Goal: Task Accomplishment & Management: Complete application form

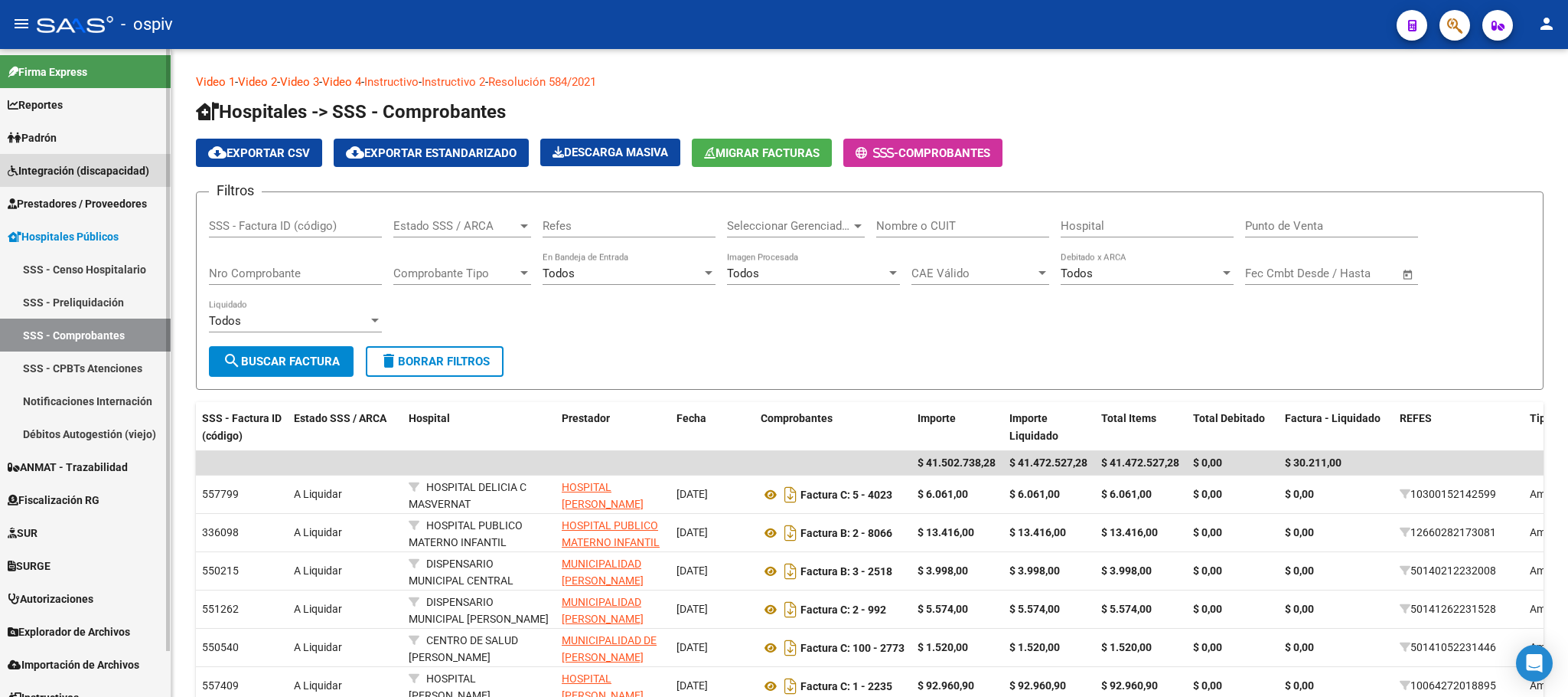
click at [57, 167] on span "Integración (discapacidad)" at bounding box center [79, 171] width 141 height 17
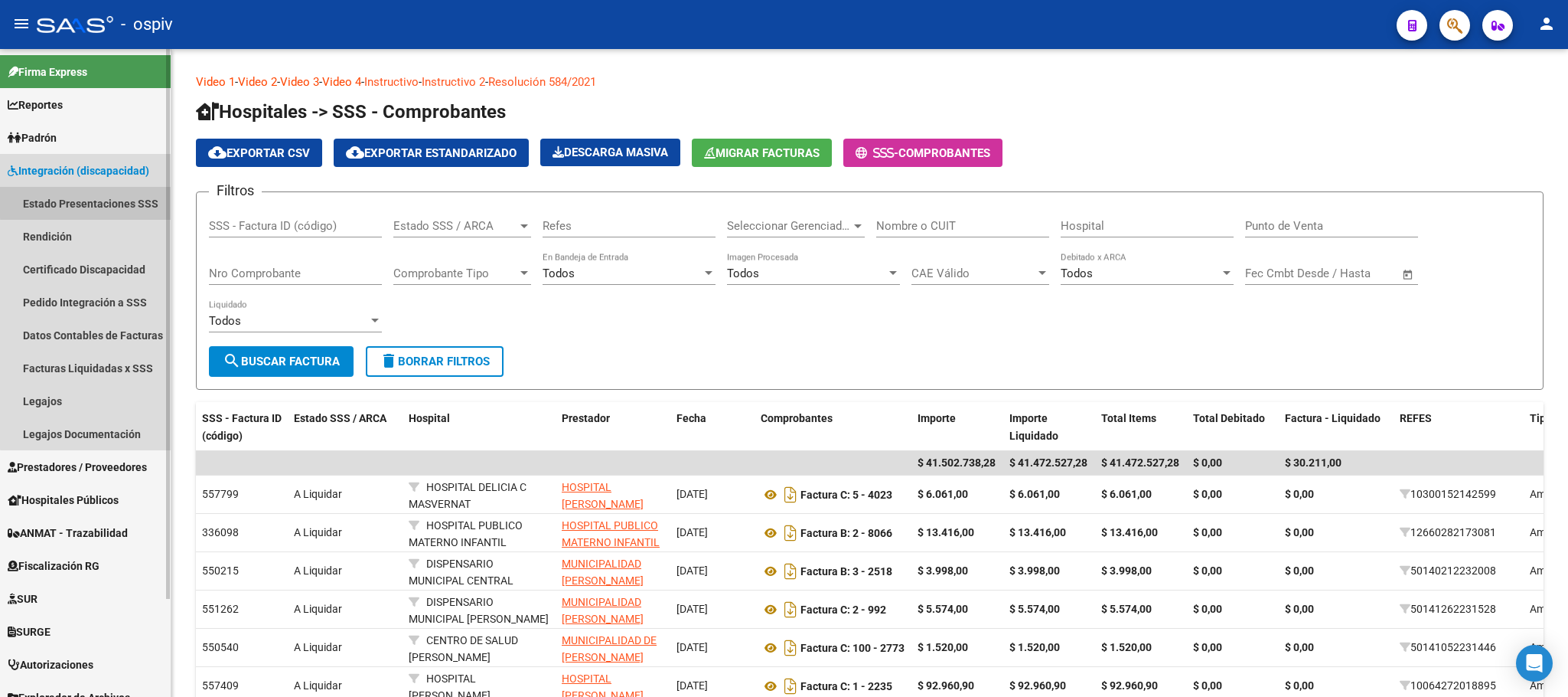
click at [87, 202] on link "Estado Presentaciones SSS" at bounding box center [85, 204] width 170 height 33
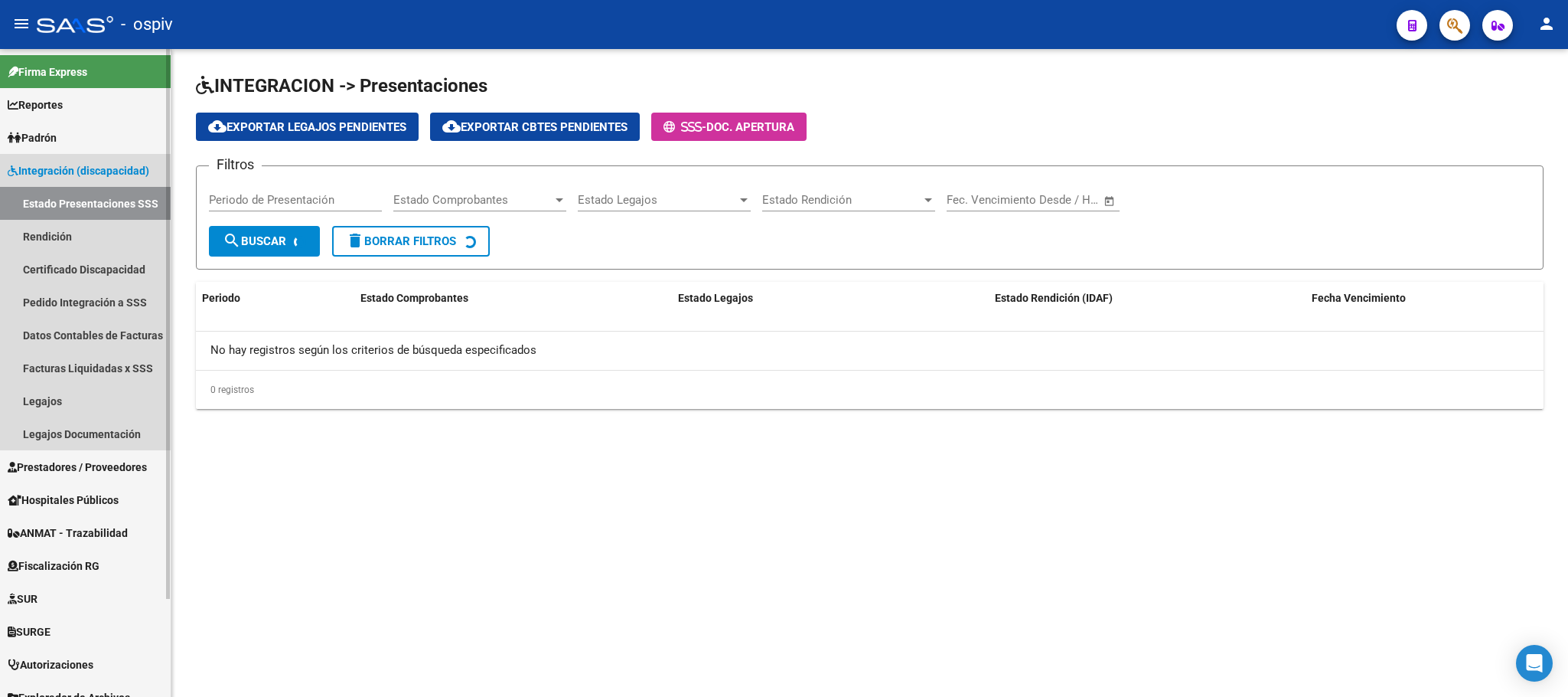
click at [97, 170] on span "Integración (discapacidad)" at bounding box center [79, 171] width 141 height 17
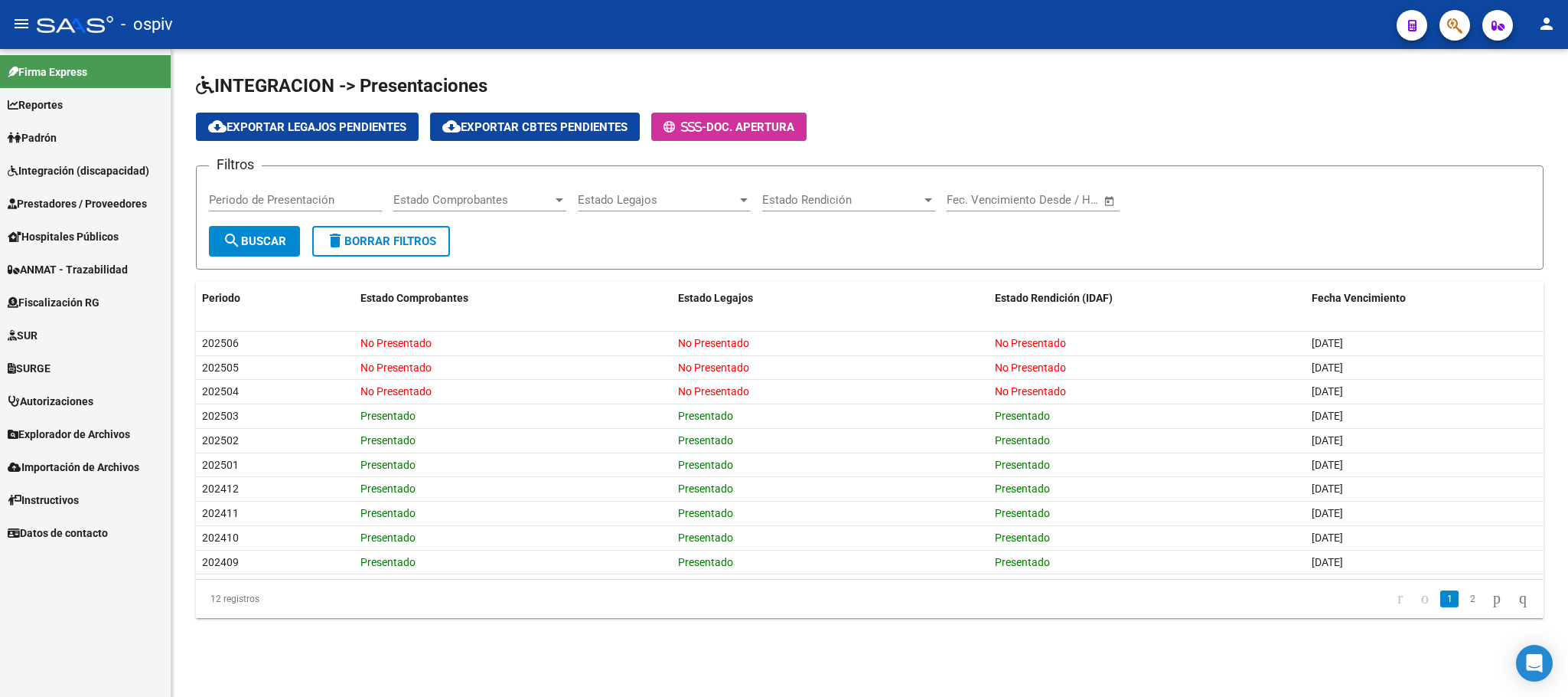
click at [81, 207] on span "Prestadores / Proveedores" at bounding box center [77, 203] width 139 height 17
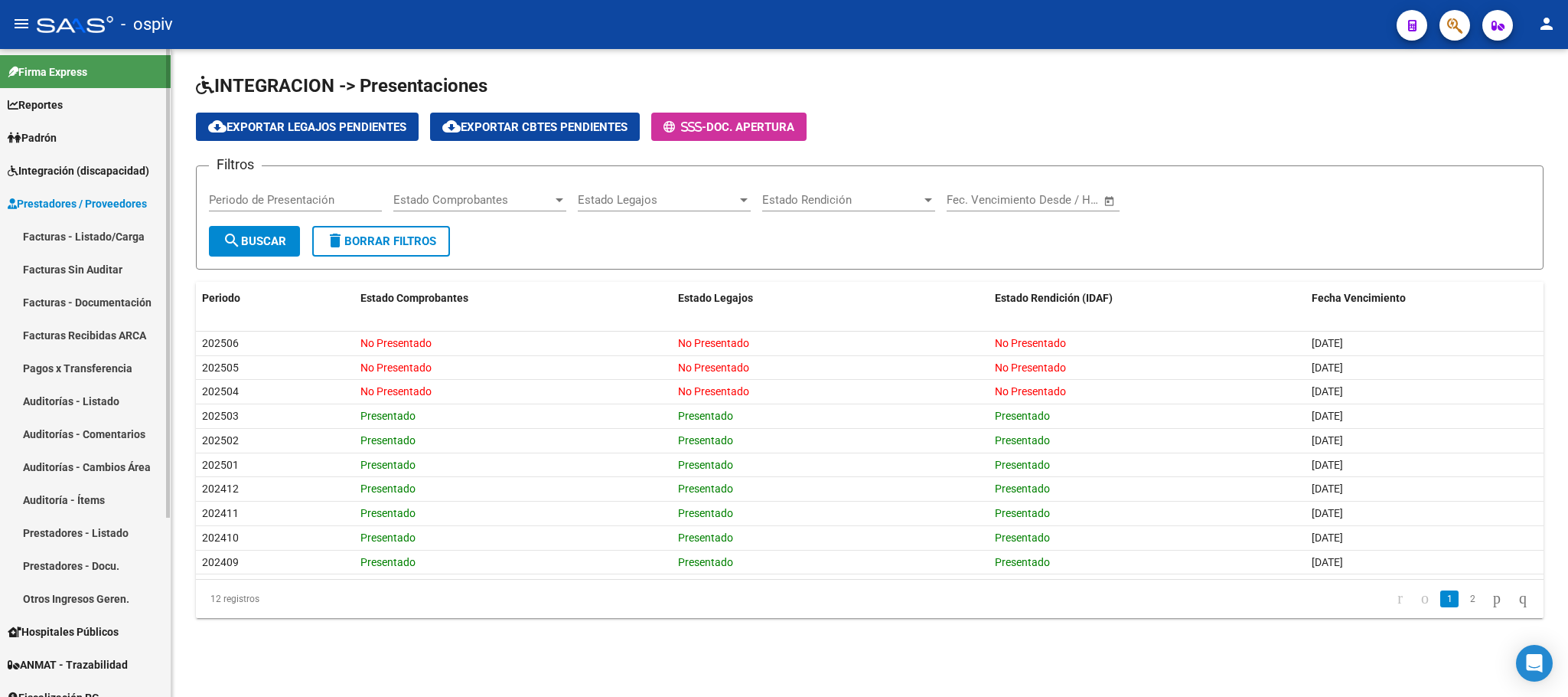
click at [119, 233] on link "Facturas - Listado/Carga" at bounding box center [85, 237] width 170 height 33
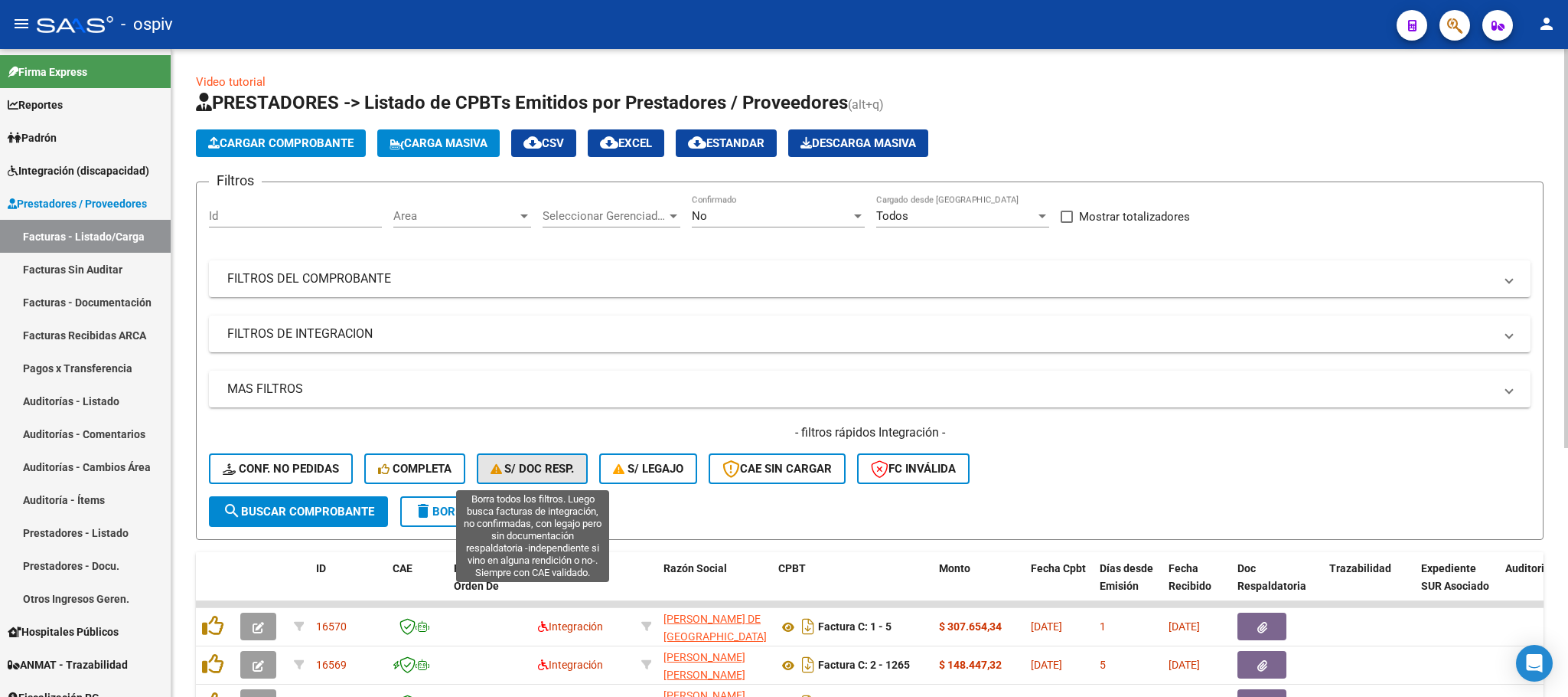
click at [526, 474] on span "S/ Doc Resp." at bounding box center [532, 468] width 84 height 14
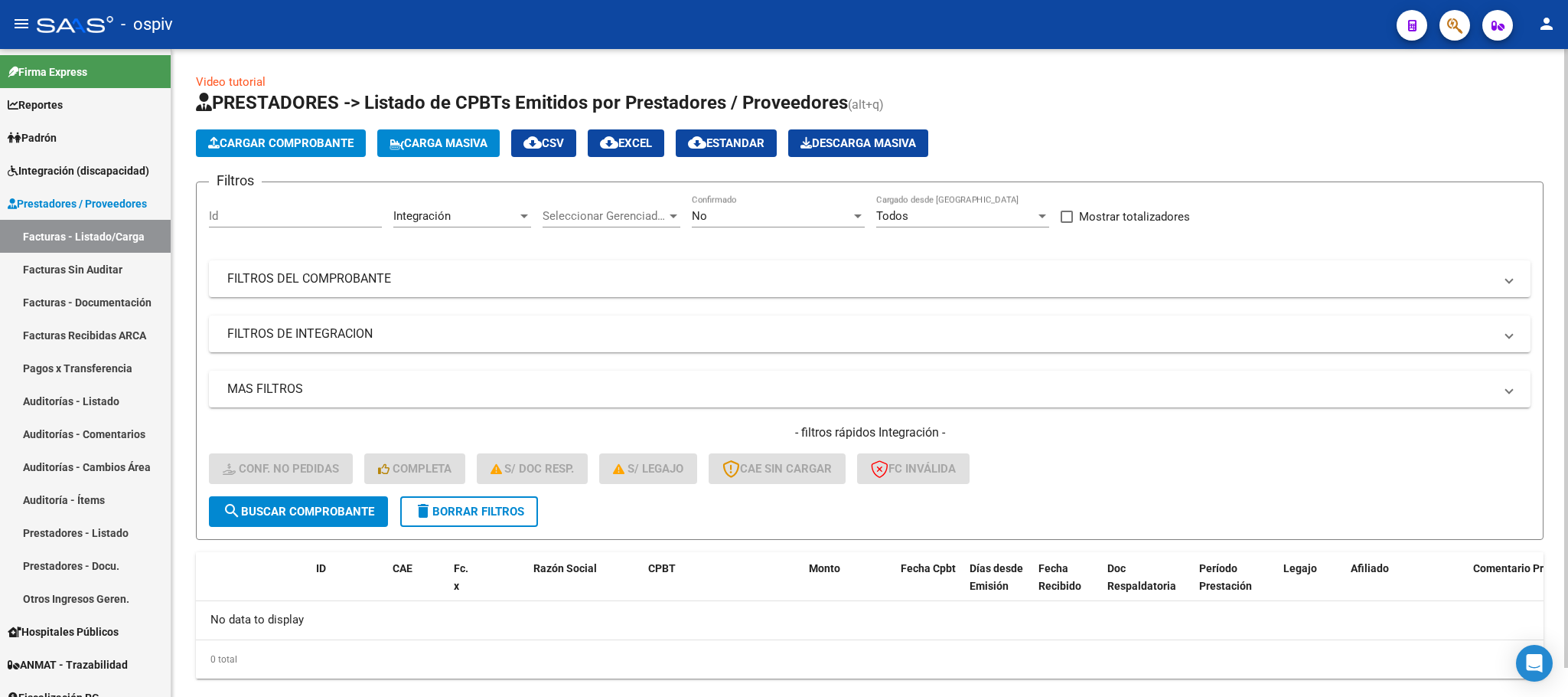
scroll to position [30, 0]
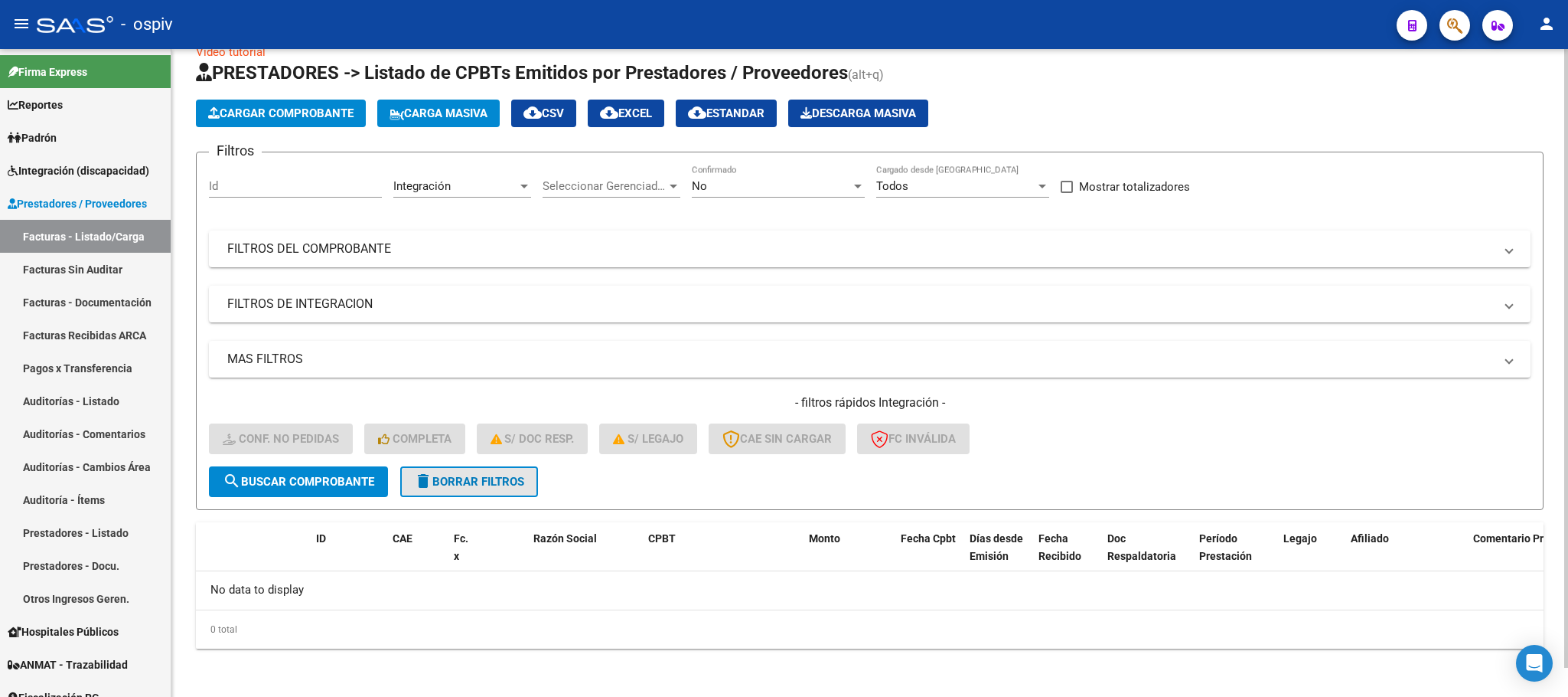
click at [488, 486] on span "delete Borrar Filtros" at bounding box center [469, 482] width 110 height 14
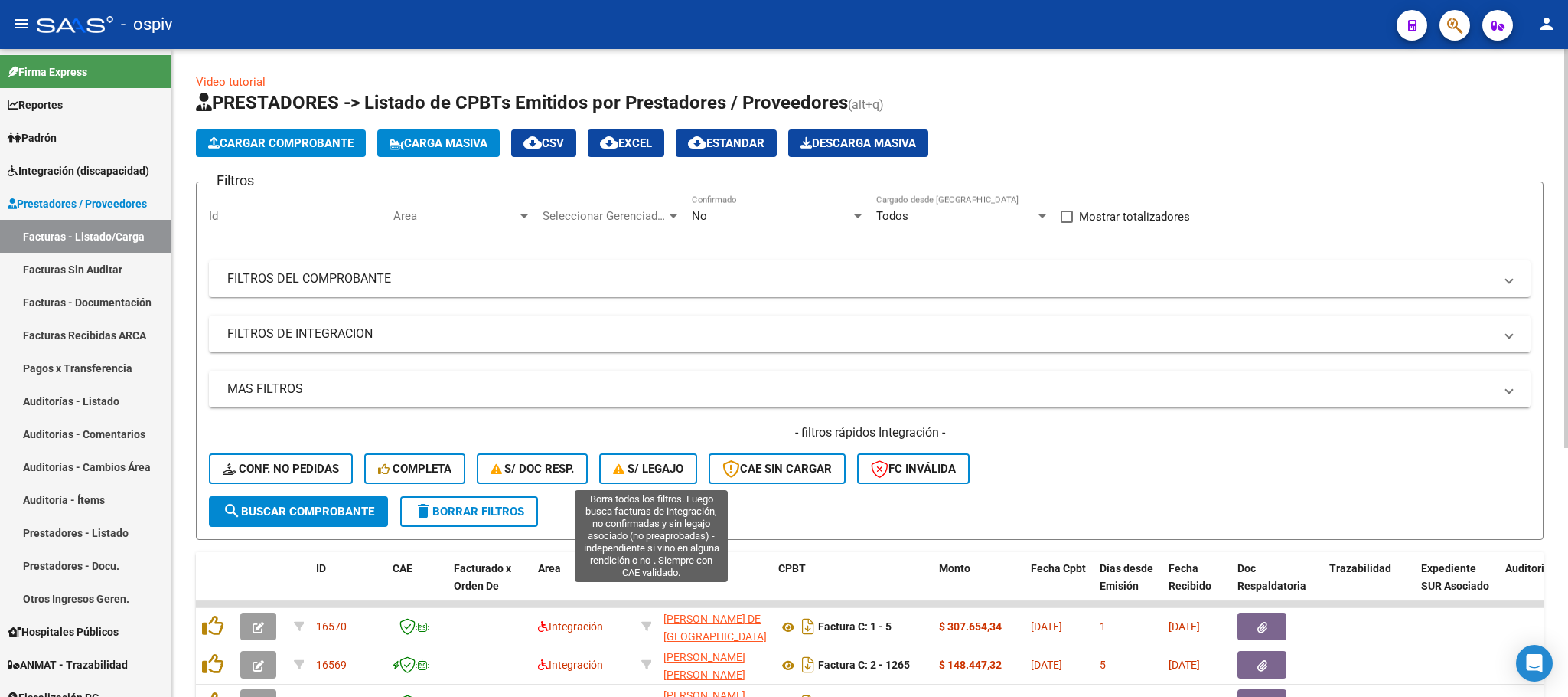
click at [672, 468] on span "S/ legajo" at bounding box center [648, 468] width 71 height 14
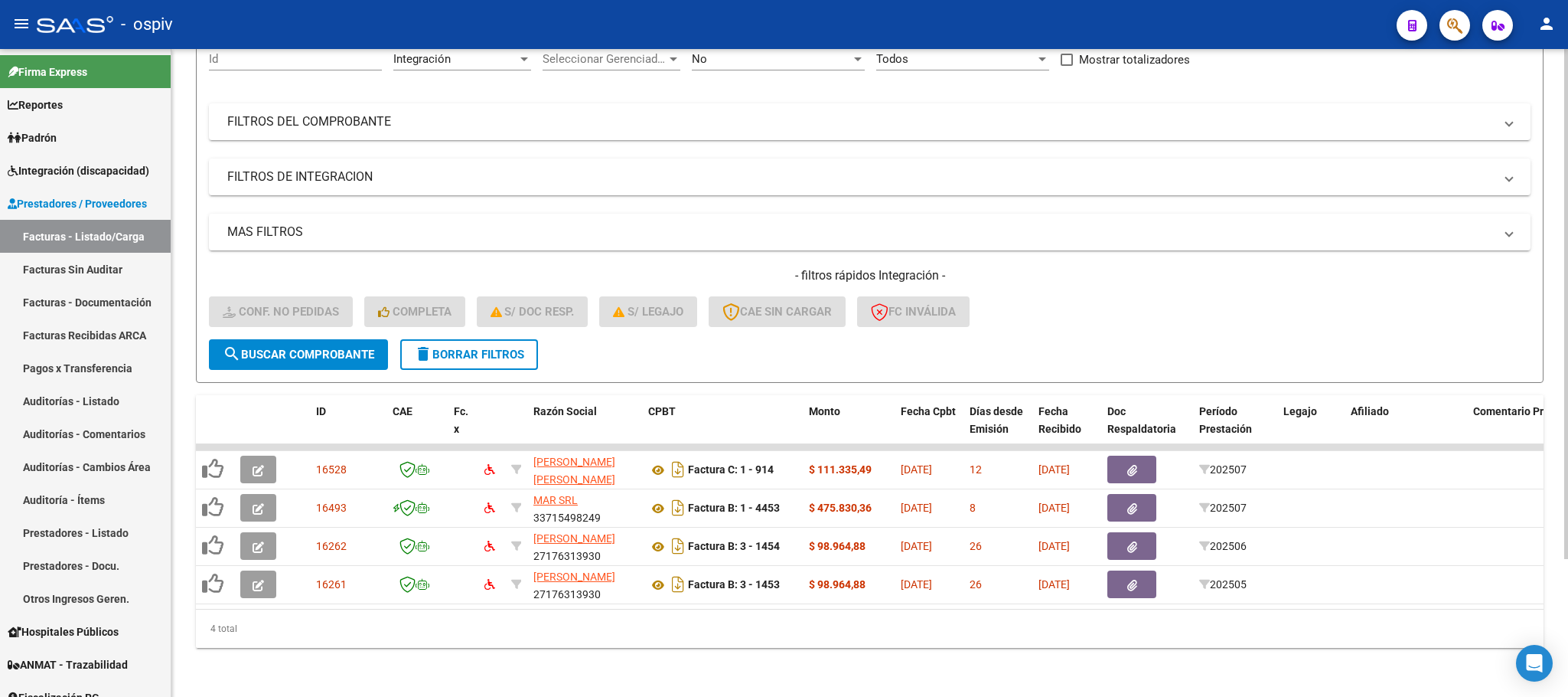
drag, startPoint x: 480, startPoint y: 339, endPoint x: 494, endPoint y: 339, distance: 14.0
click at [478, 347] on span "delete Borrar Filtros" at bounding box center [469, 354] width 110 height 14
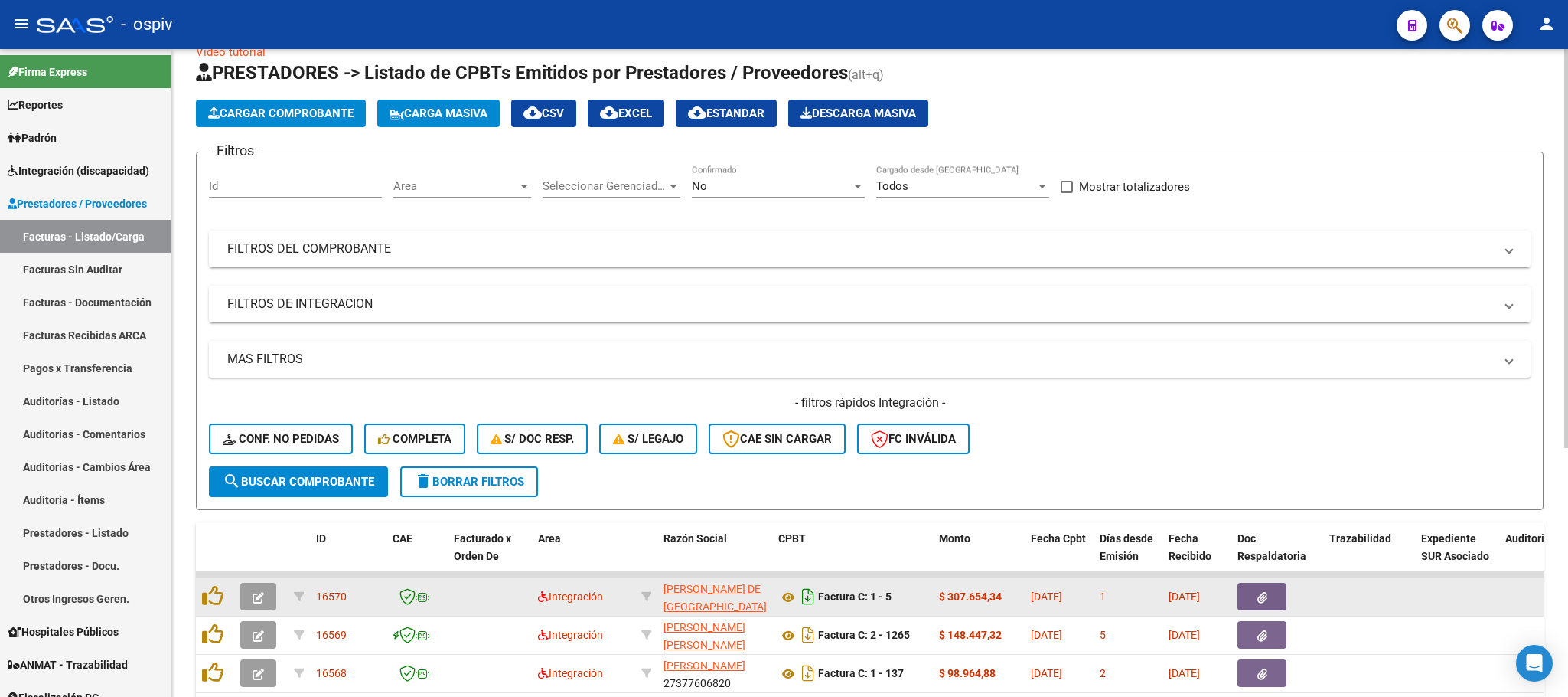
scroll to position [174, 0]
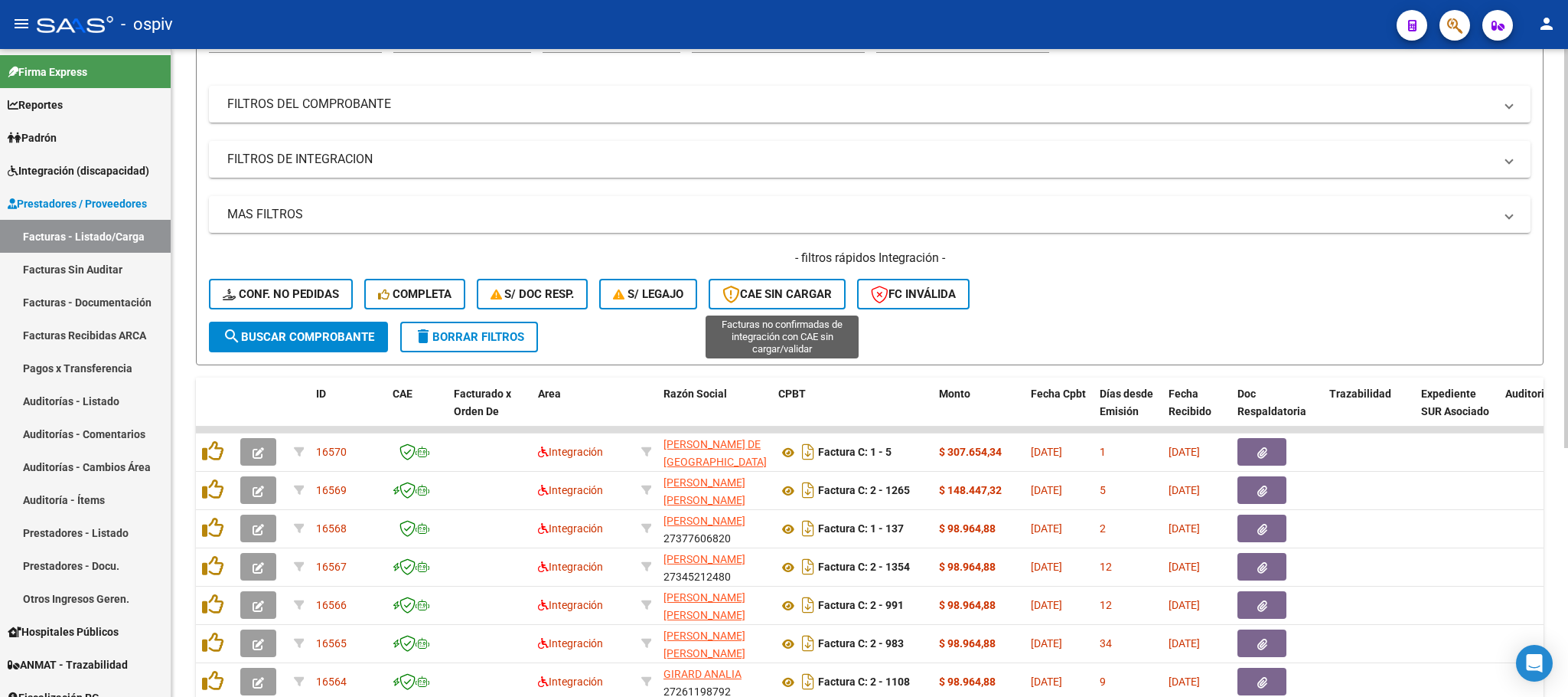
click at [781, 294] on span "CAE SIN CARGAR" at bounding box center [777, 294] width 109 height 14
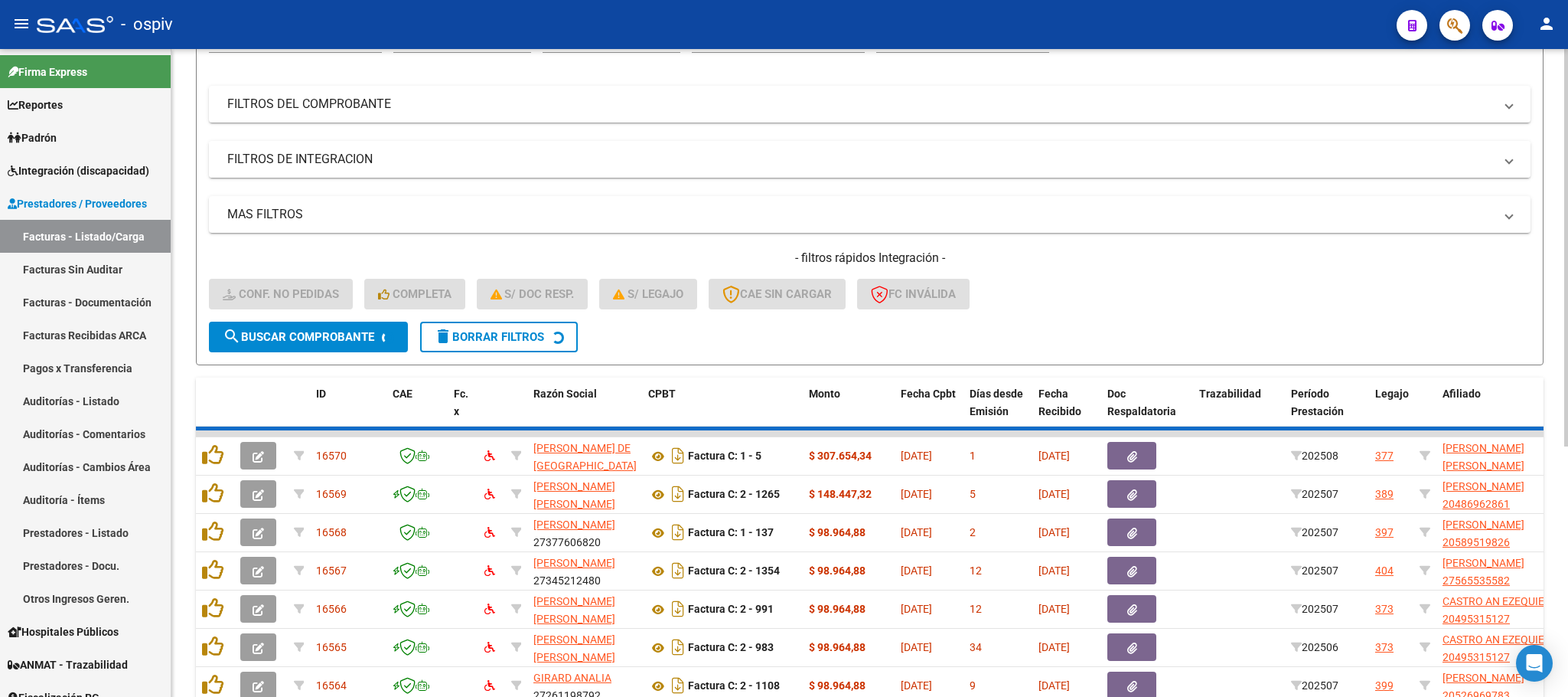
scroll to position [30, 0]
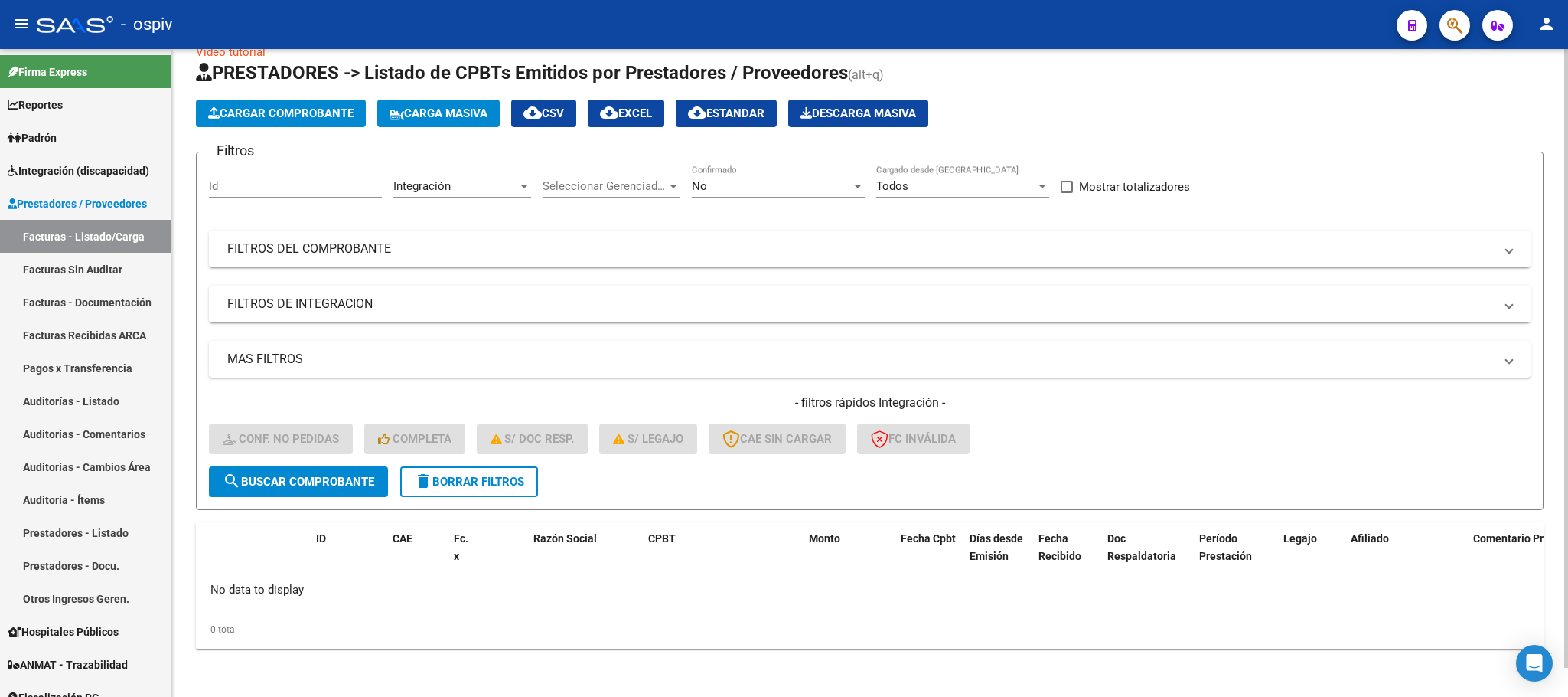
click at [493, 480] on span "delete Borrar Filtros" at bounding box center [469, 482] width 110 height 14
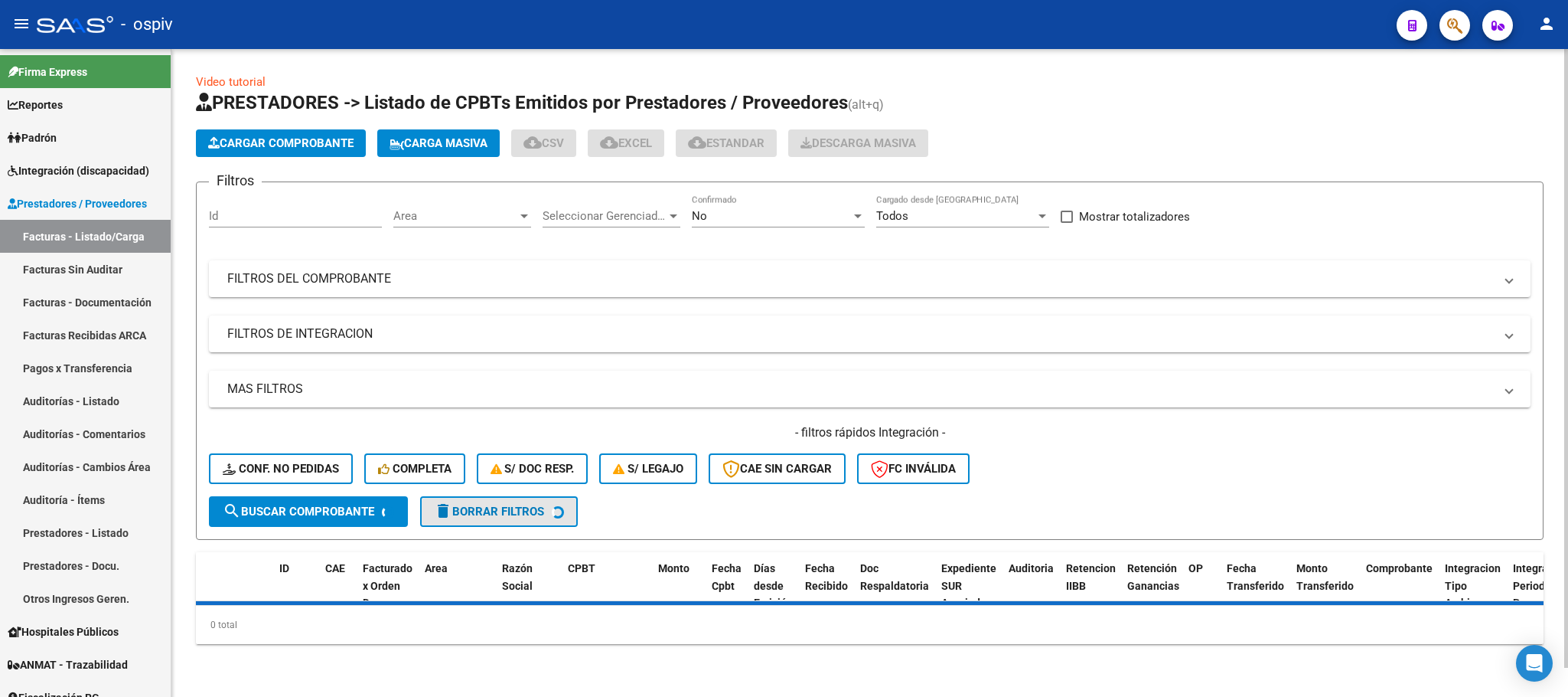
scroll to position [0, 0]
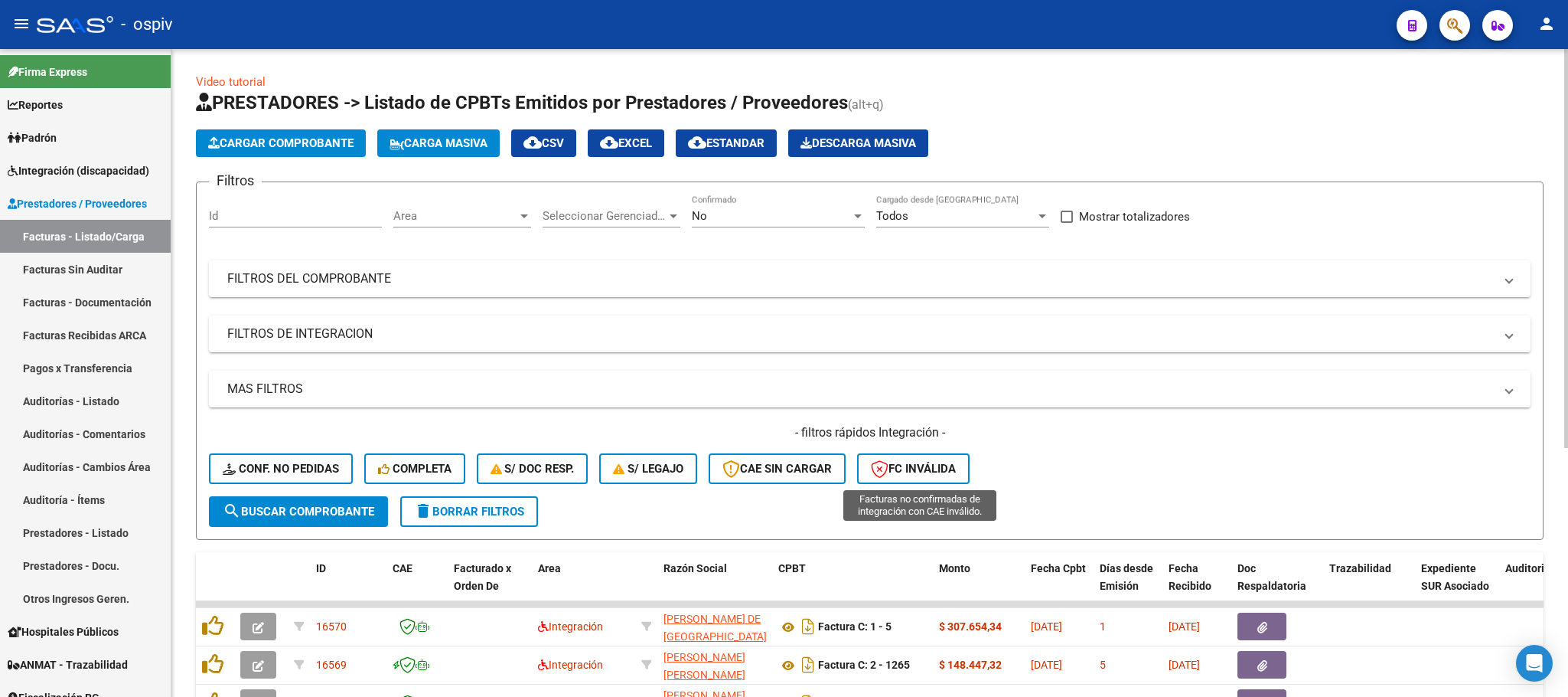
click at [910, 469] on span "FC Inválida" at bounding box center [914, 468] width 85 height 14
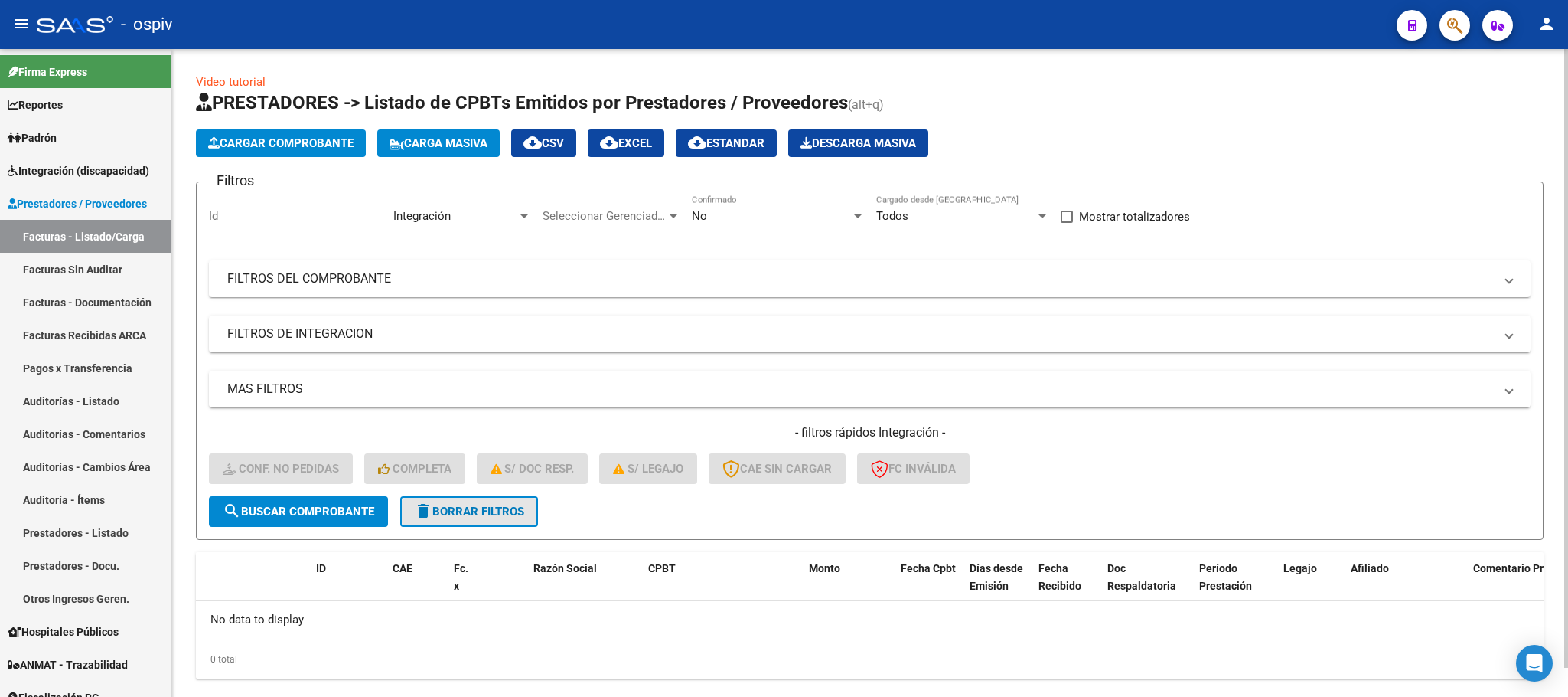
click at [488, 515] on span "delete Borrar Filtros" at bounding box center [469, 512] width 110 height 14
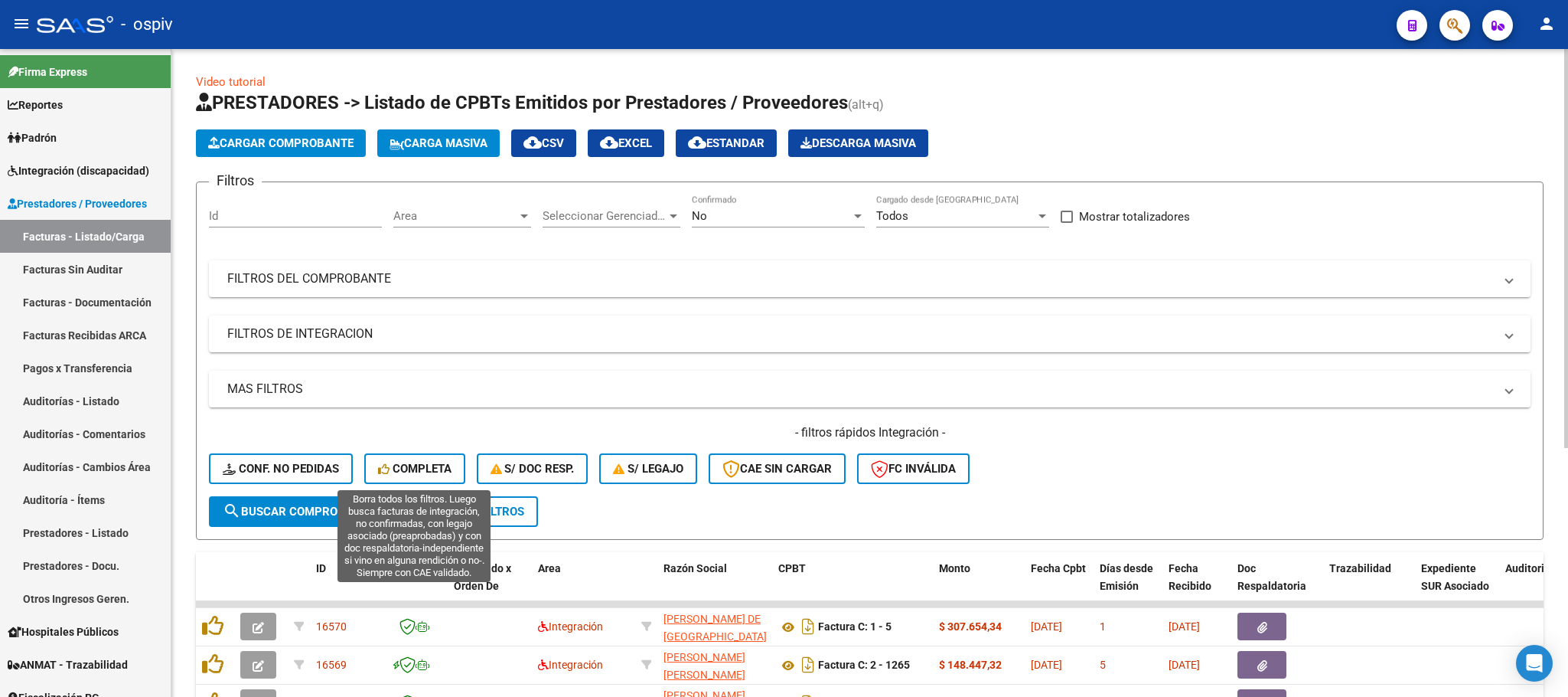
click at [397, 468] on span "Completa" at bounding box center [415, 468] width 74 height 14
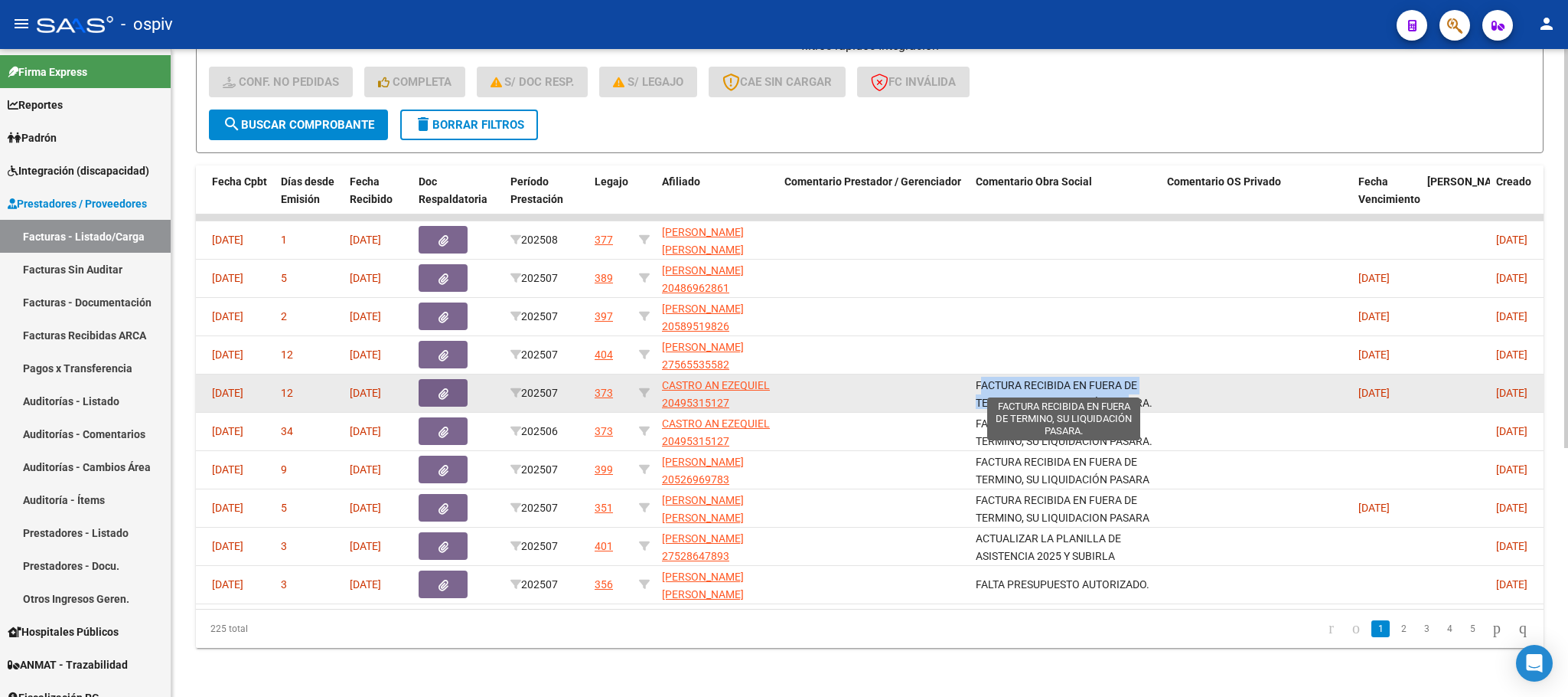
scroll to position [1, 0]
drag, startPoint x: 974, startPoint y: 369, endPoint x: 1170, endPoint y: 393, distance: 197.5
click at [1170, 393] on div "16566 RODRIGUEZ CECILIA BELEN 27317927334 Factura C: 2 - 991 $ 98.964,88 01/08/…" at bounding box center [732, 393] width 2450 height 39
copy div "FACTURA RECIBIDA EN FUERA DE TERMINO, SU LIQUIDACIÓN PASARA."
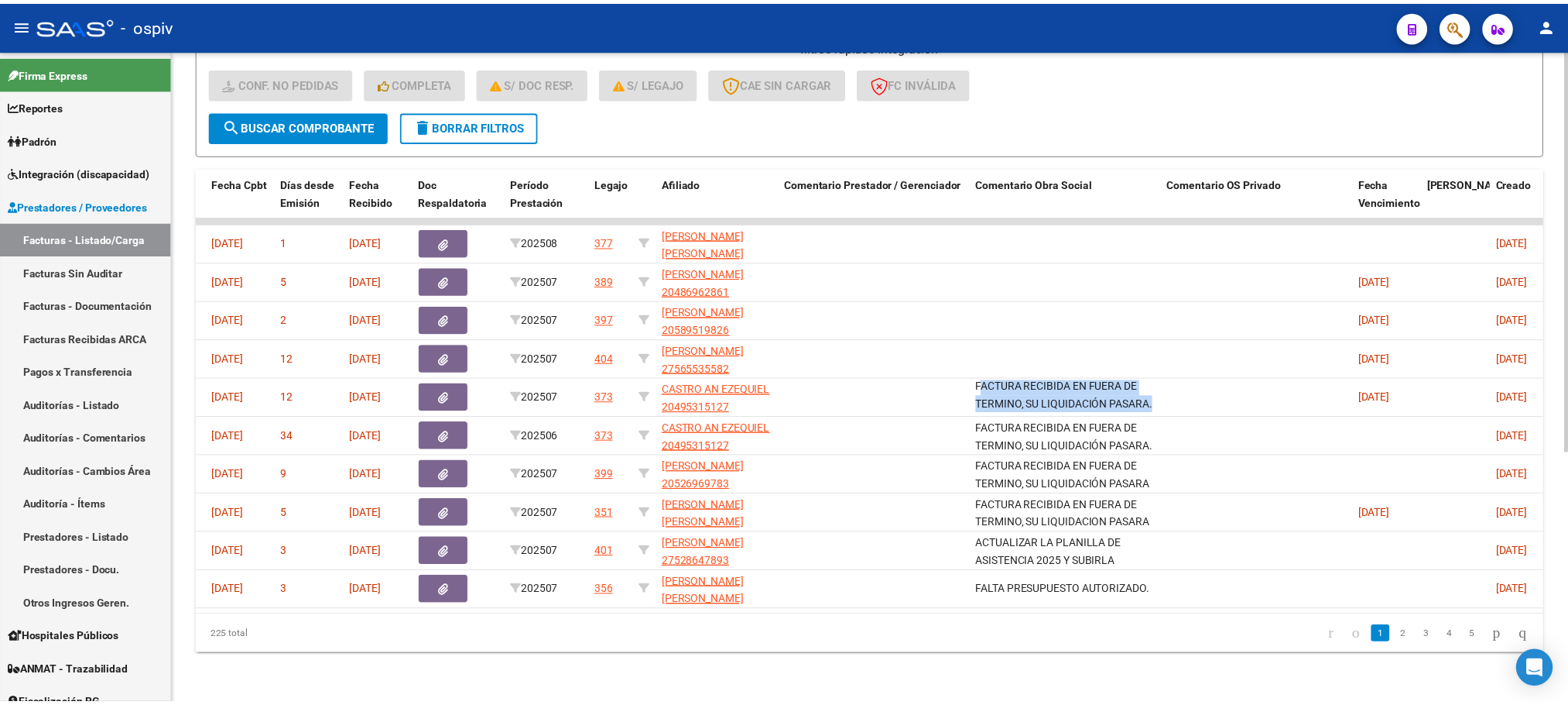
scroll to position [0, 0]
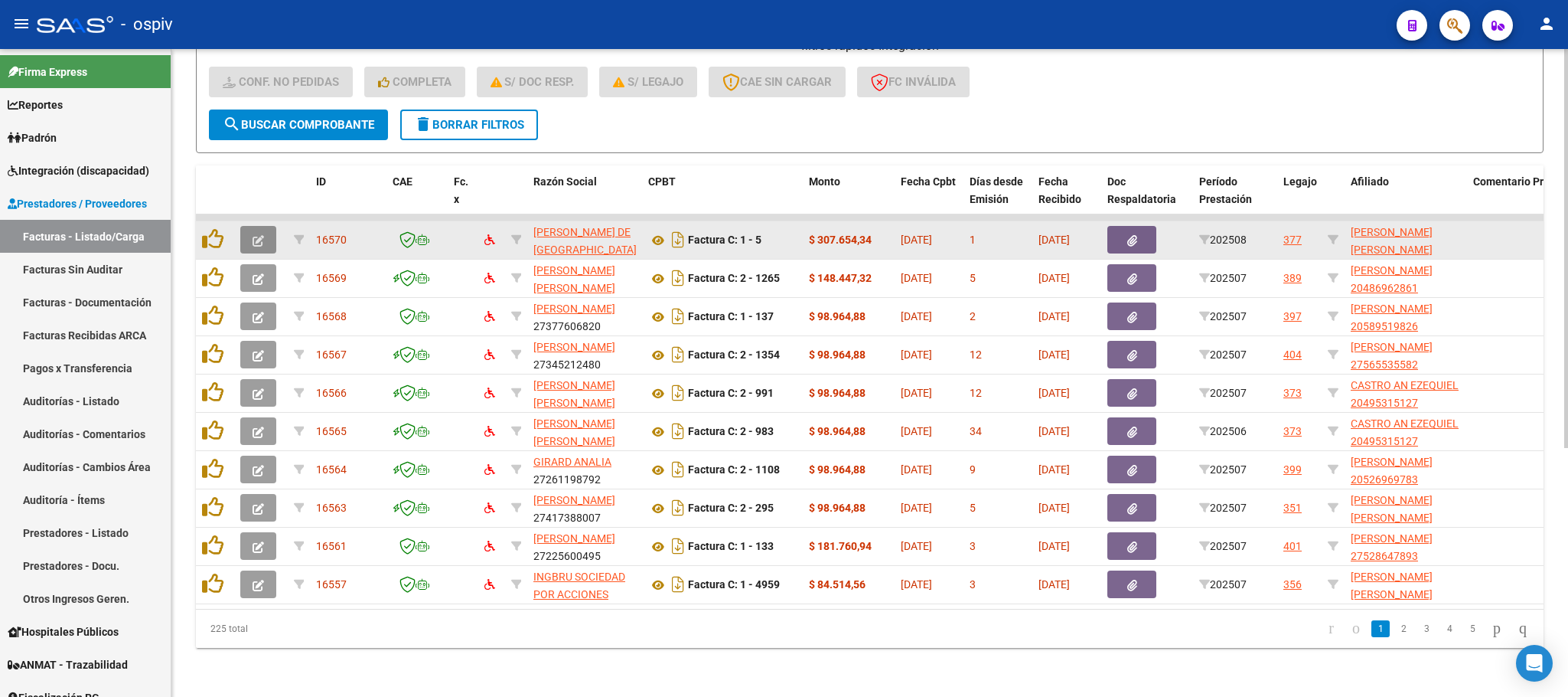
click at [262, 235] on icon "button" at bounding box center [258, 240] width 12 height 12
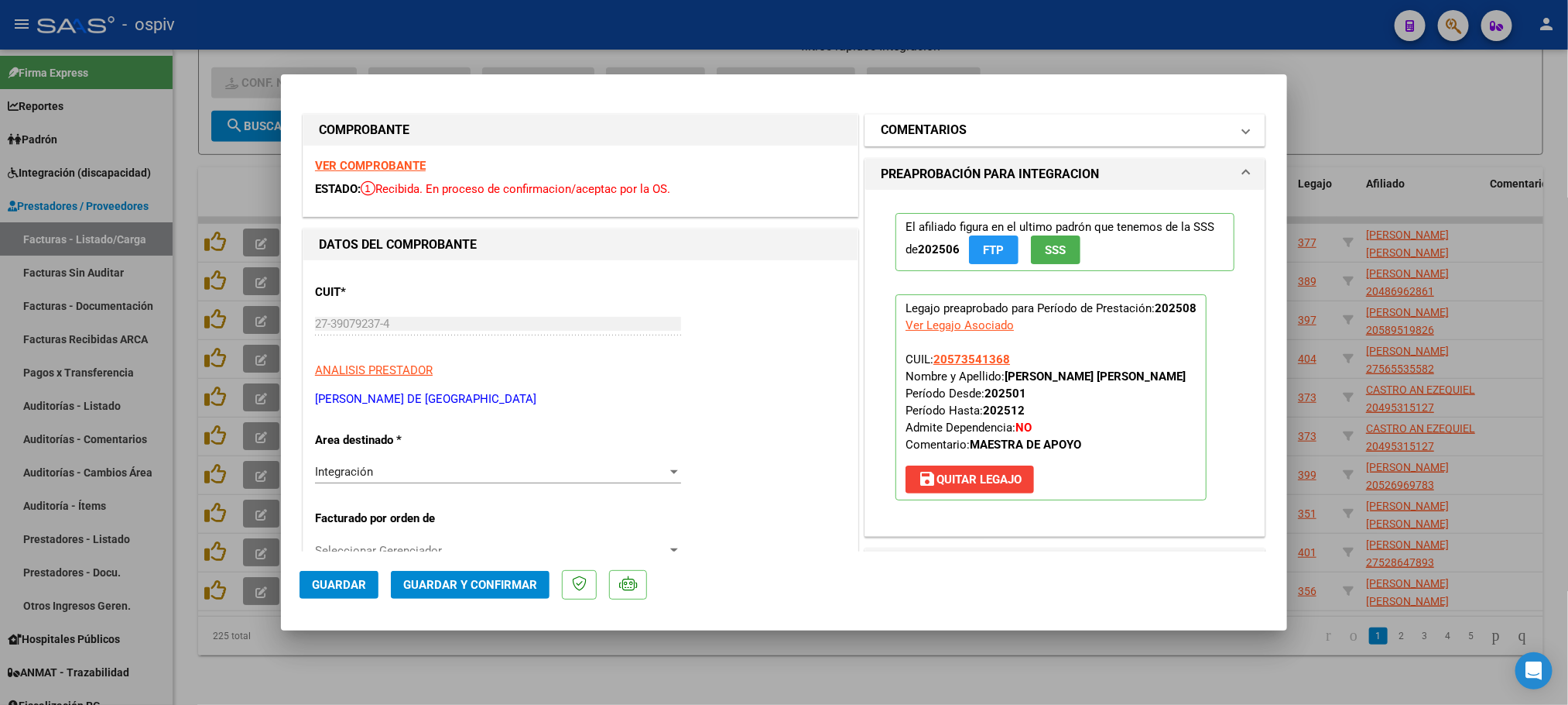
click at [944, 128] on h1 "COMENTARIOS" at bounding box center [924, 130] width 86 height 18
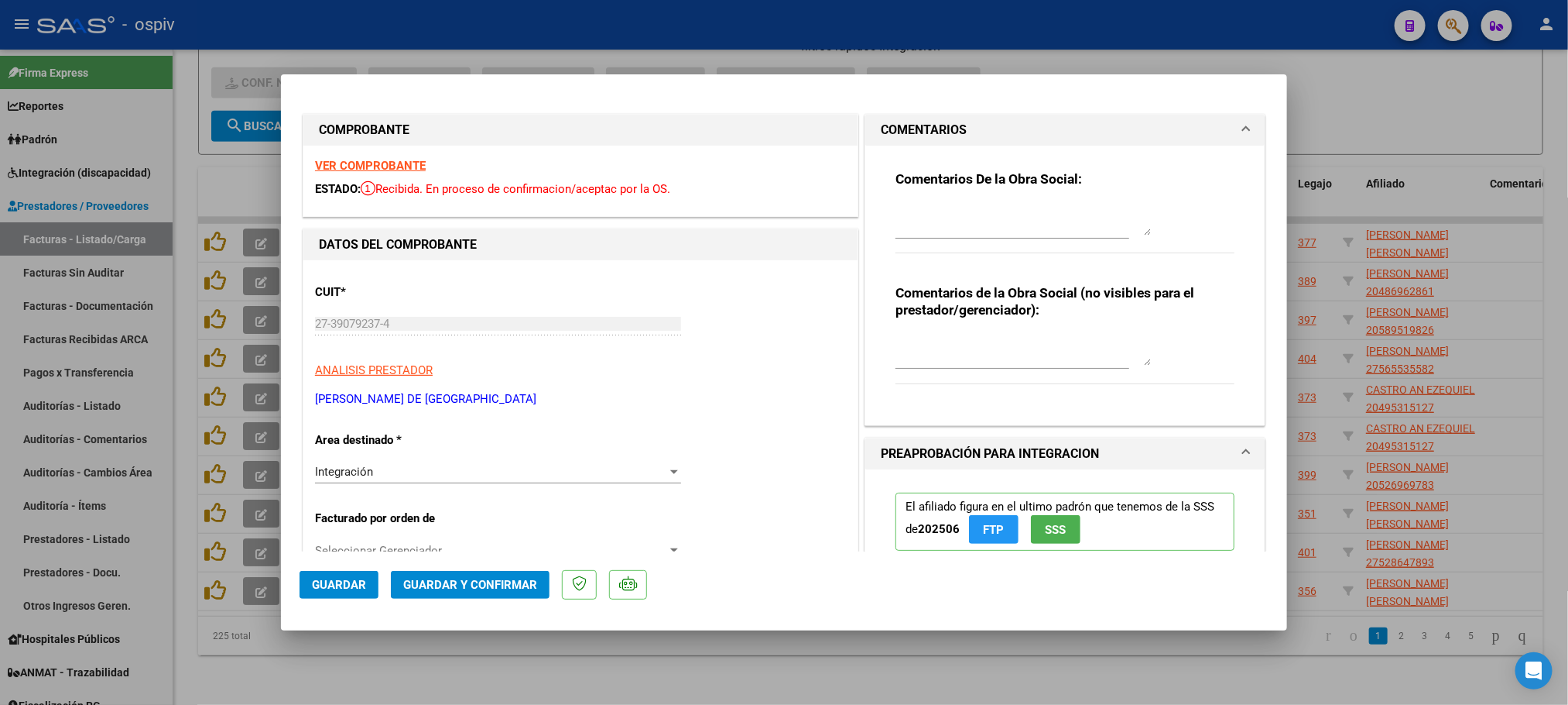
click at [911, 217] on textarea at bounding box center [1023, 219] width 256 height 31
paste textarea "FACTURA RECIBIDA EN FUERA DE TERMINO, SU LIQUIDACIÓN PASARA."
type textarea "FACTURA RECIBIDA EN FUERA DE TERMINO, SU LIQUIDACIÓN PASARA."
click at [342, 582] on span "Guardar" at bounding box center [339, 585] width 54 height 14
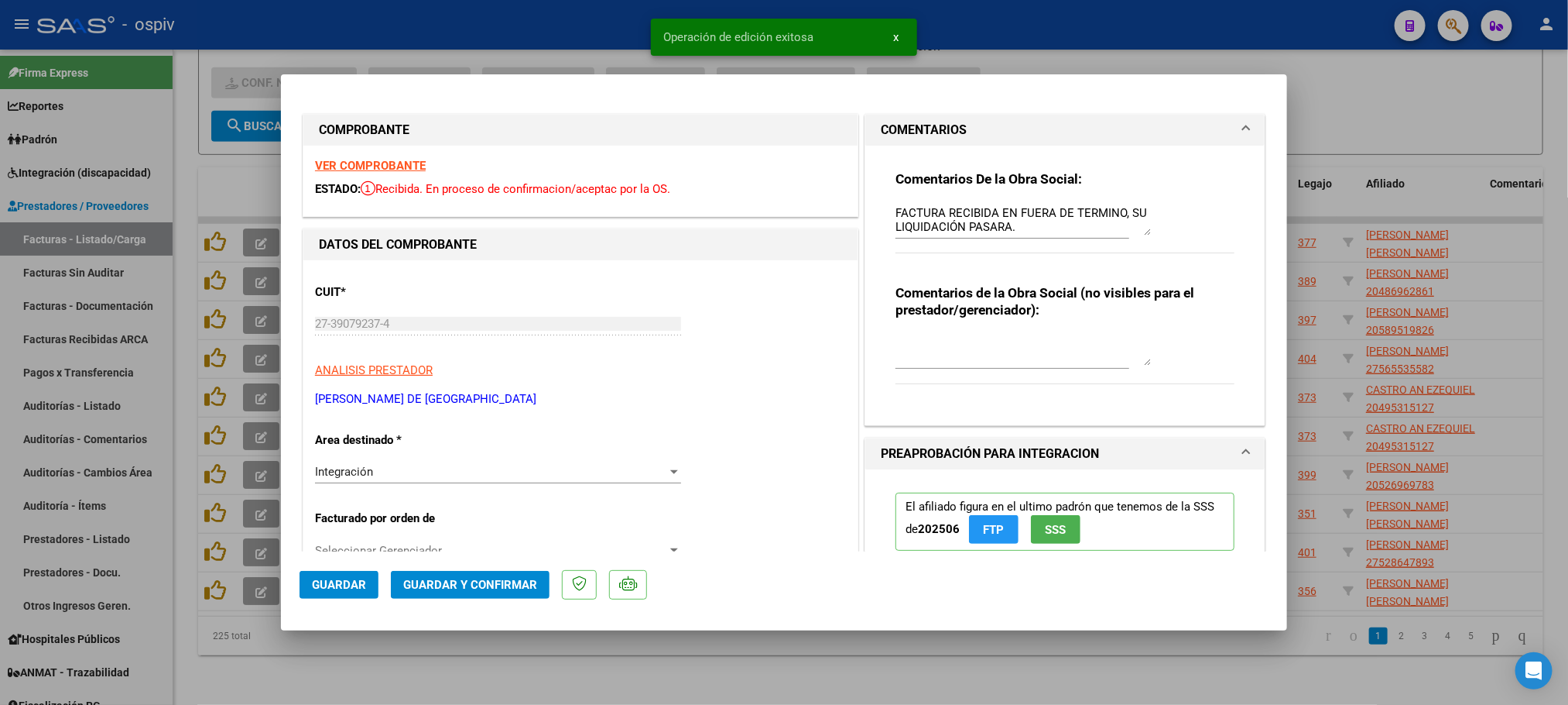
click at [581, 30] on div at bounding box center [784, 352] width 1568 height 705
type input "$ 0,00"
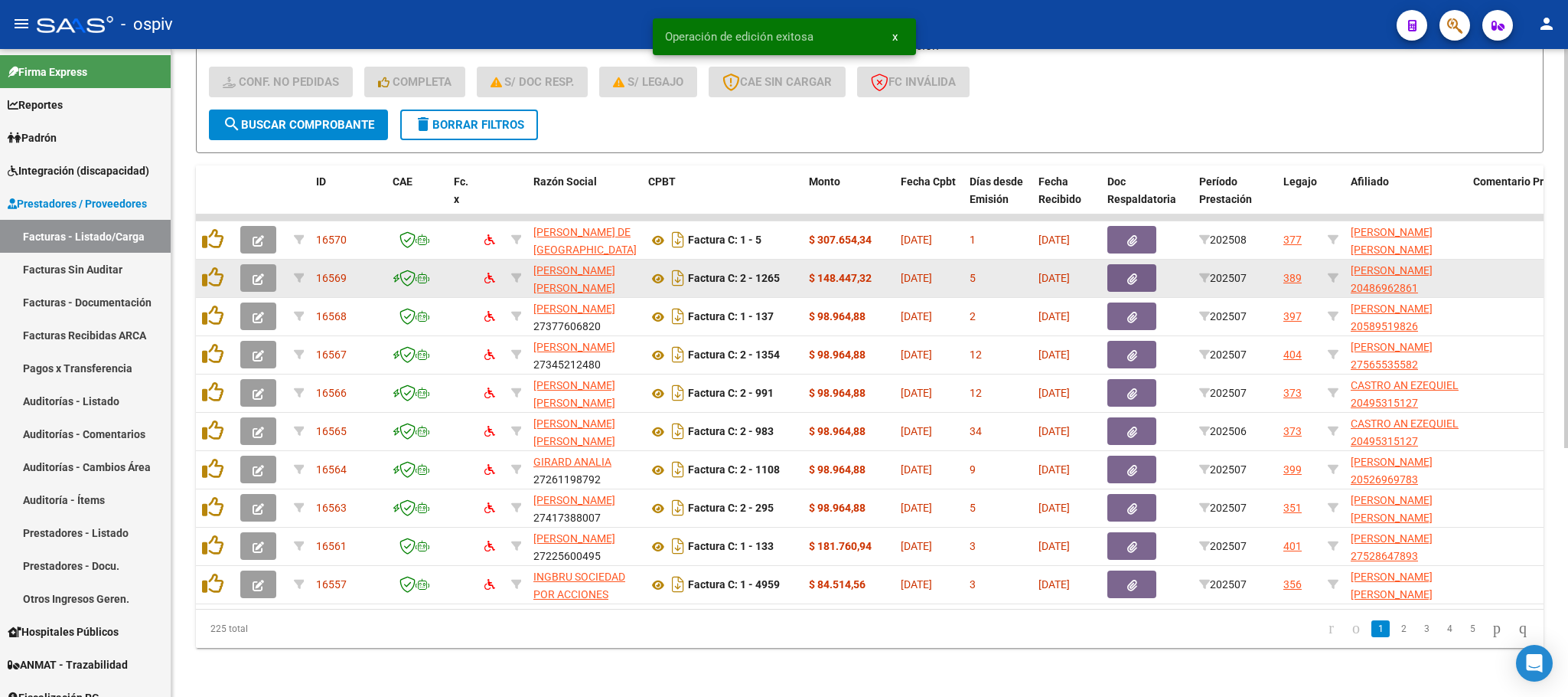
click at [251, 264] on button "button" at bounding box center [258, 277] width 36 height 28
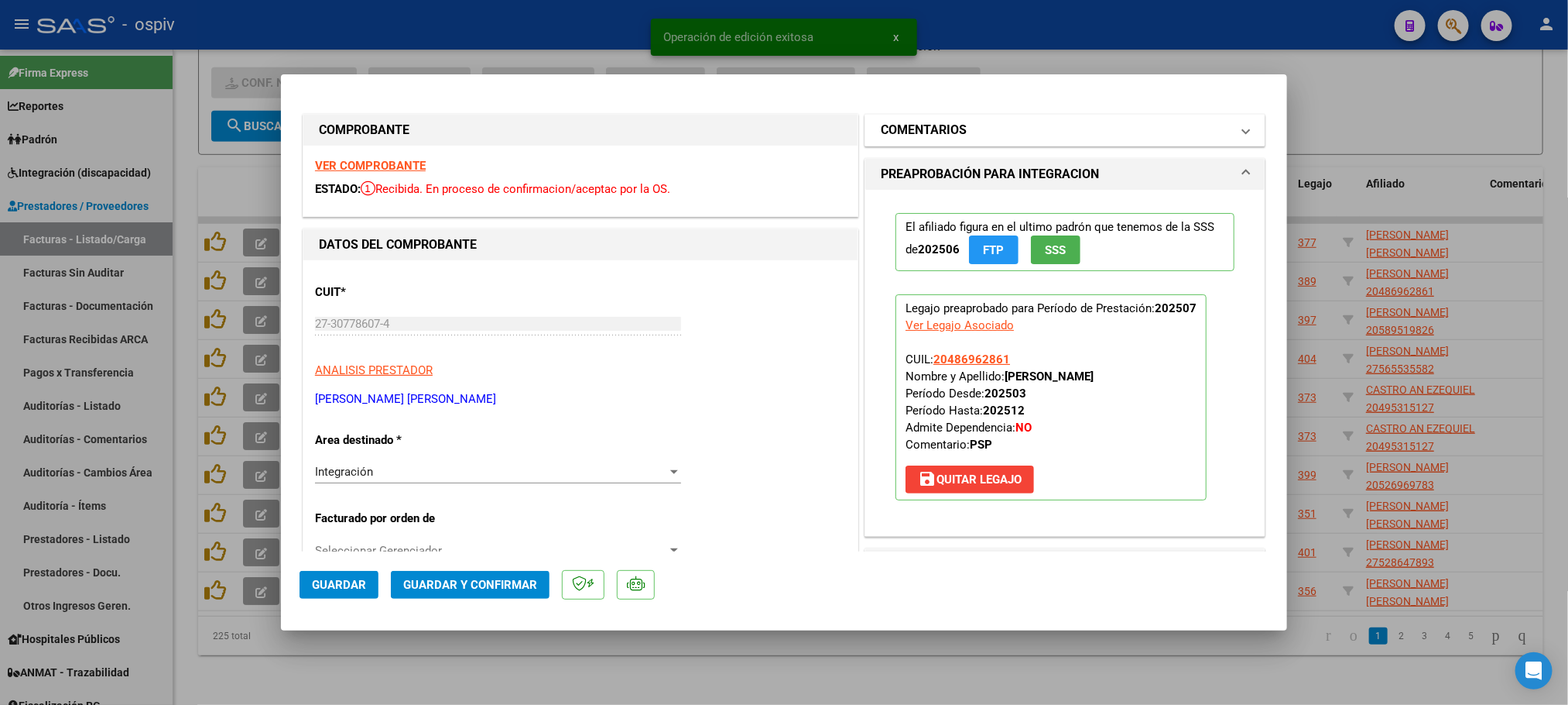
click at [901, 126] on h1 "COMENTARIOS" at bounding box center [924, 130] width 86 height 18
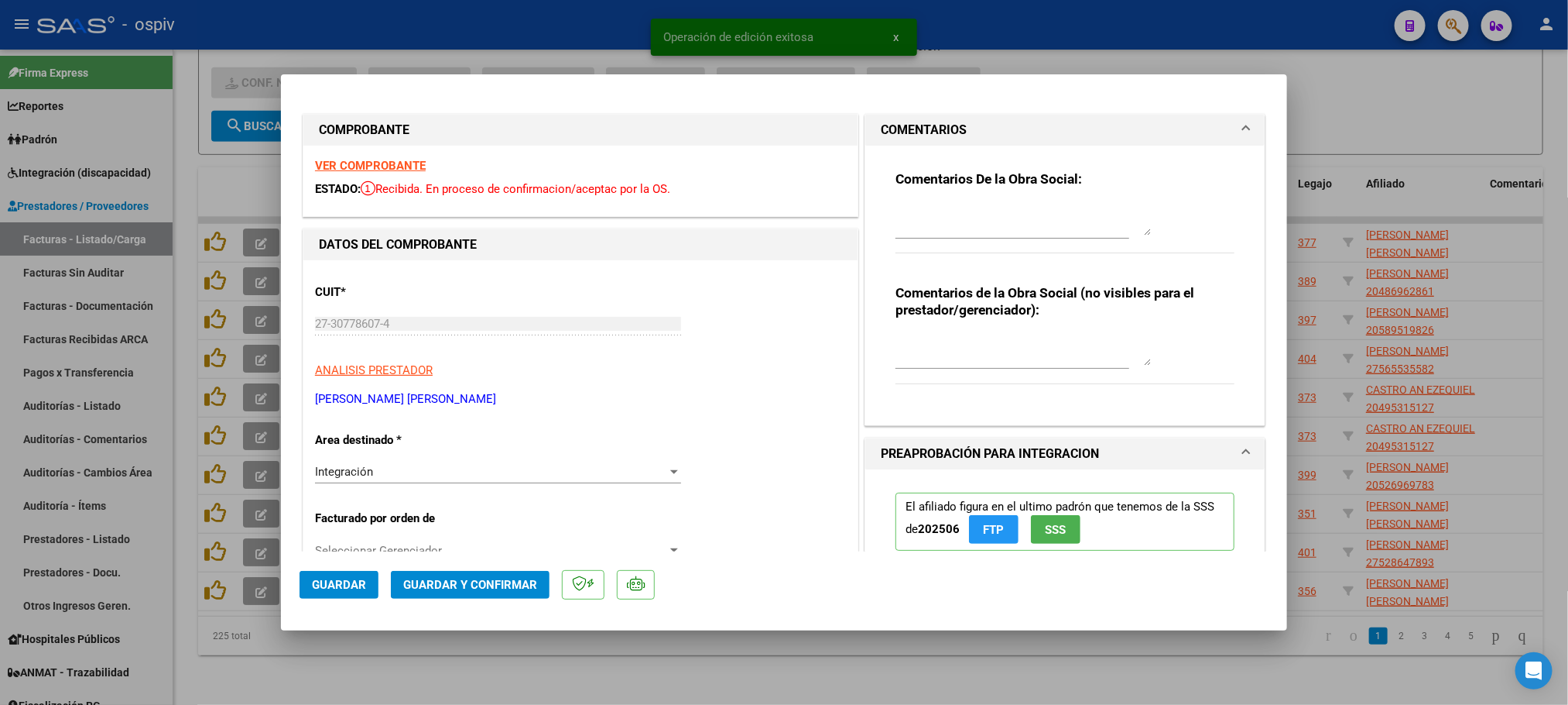
click at [895, 228] on textarea at bounding box center [1023, 219] width 256 height 31
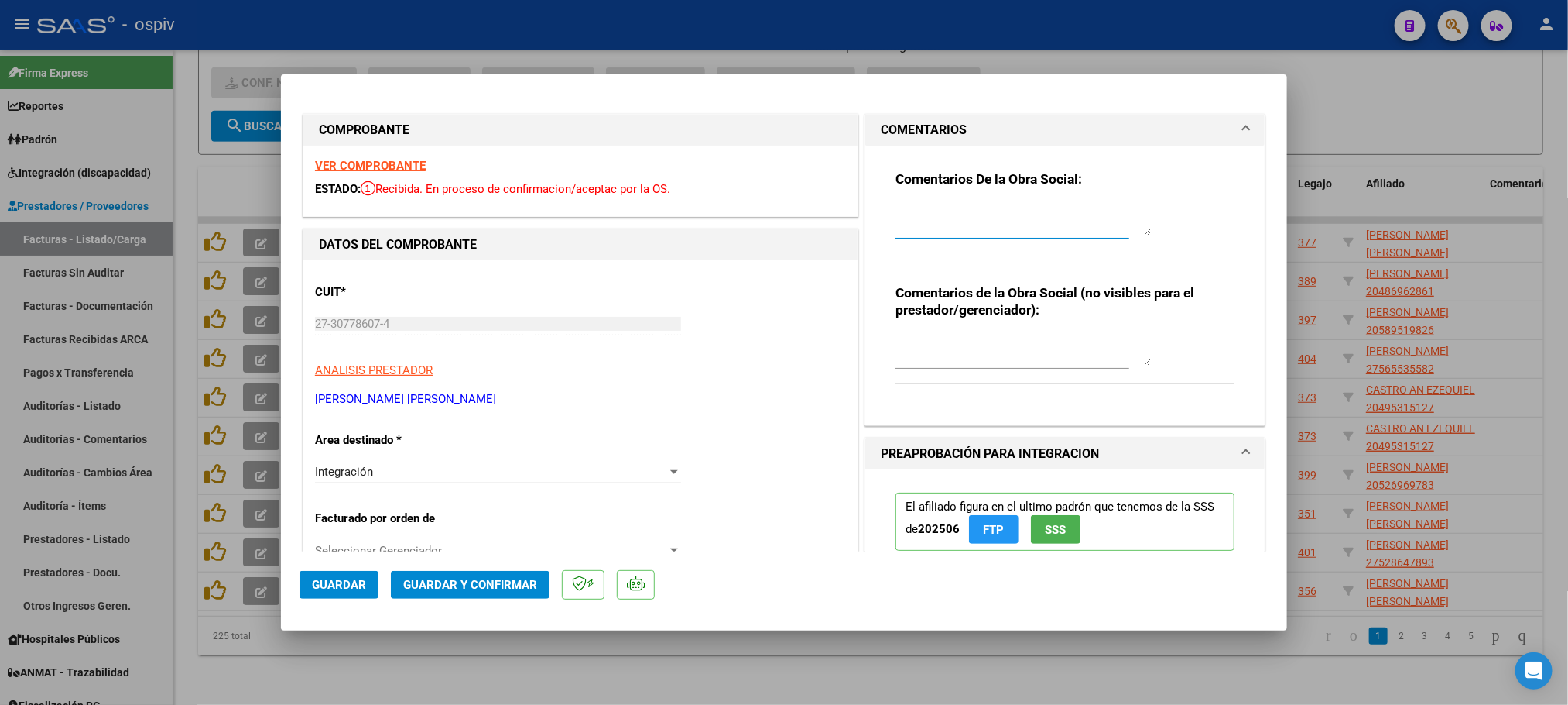
paste textarea "FACTURA RECIBIDA EN FUERA DE TERMINO, SU LIQUIDACIÓN PASARA."
type textarea "FACTURA RECIBIDA EN FUERA DE TERMINO, SU LIQUIDACIÓN PASARA."
click at [333, 581] on span "Guardar" at bounding box center [339, 585] width 54 height 14
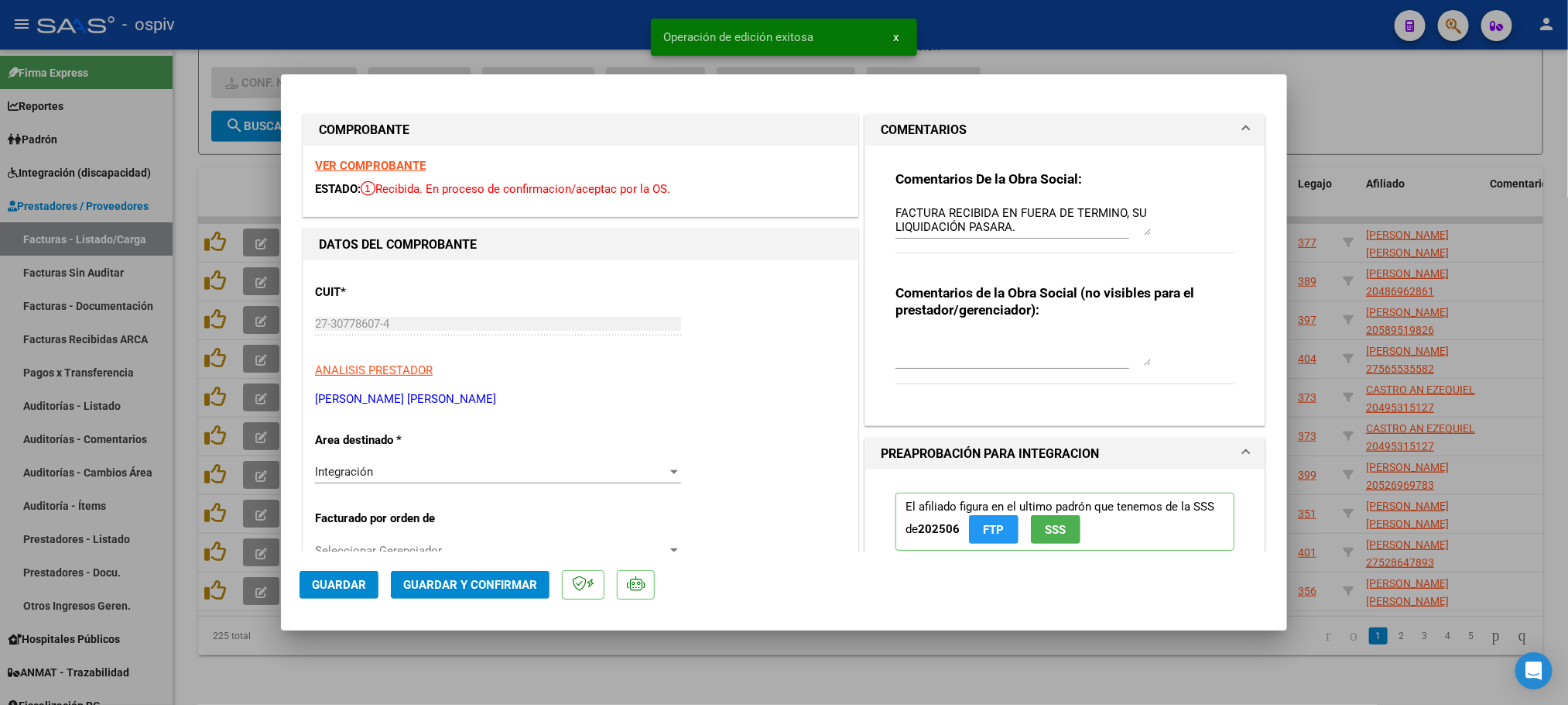
click at [620, 21] on div at bounding box center [784, 352] width 1568 height 705
type input "$ 0,00"
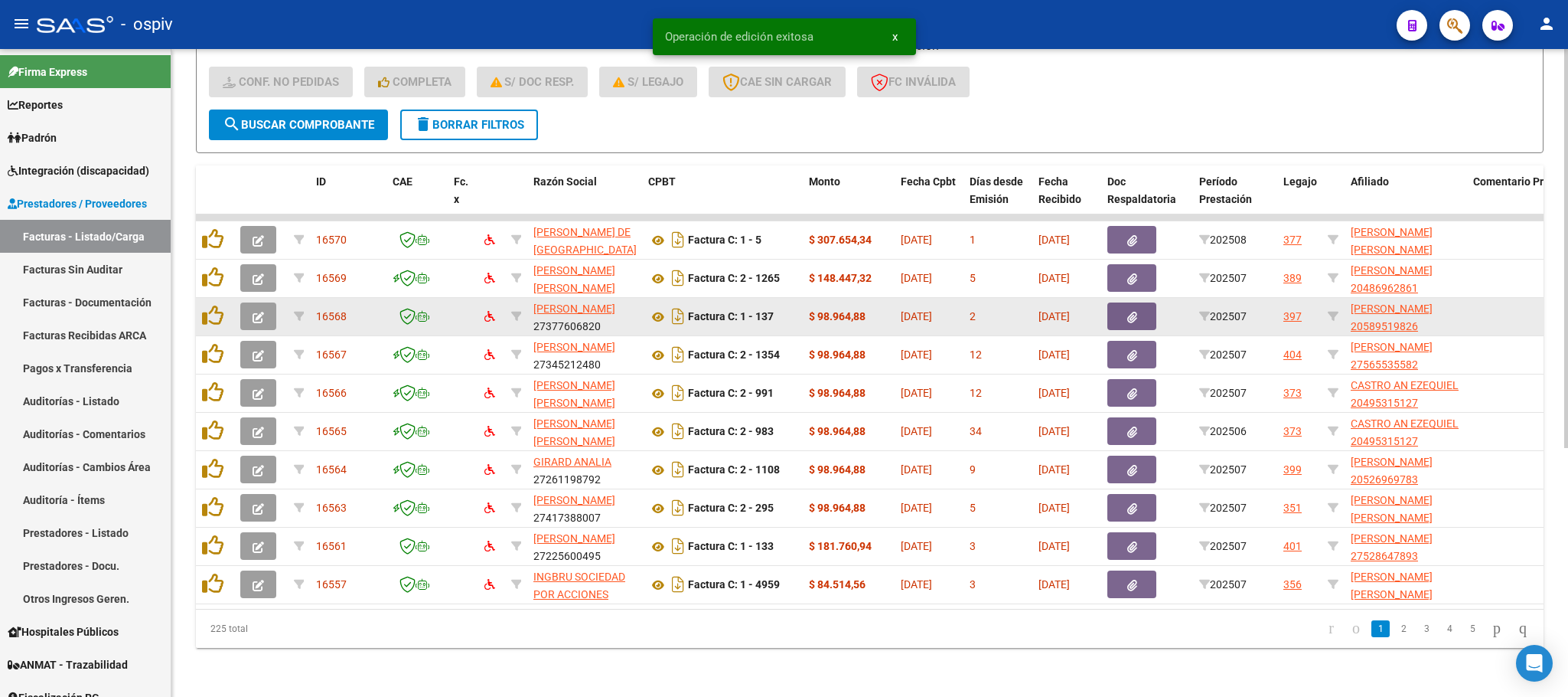
click at [257, 312] on icon "button" at bounding box center [258, 317] width 12 height 12
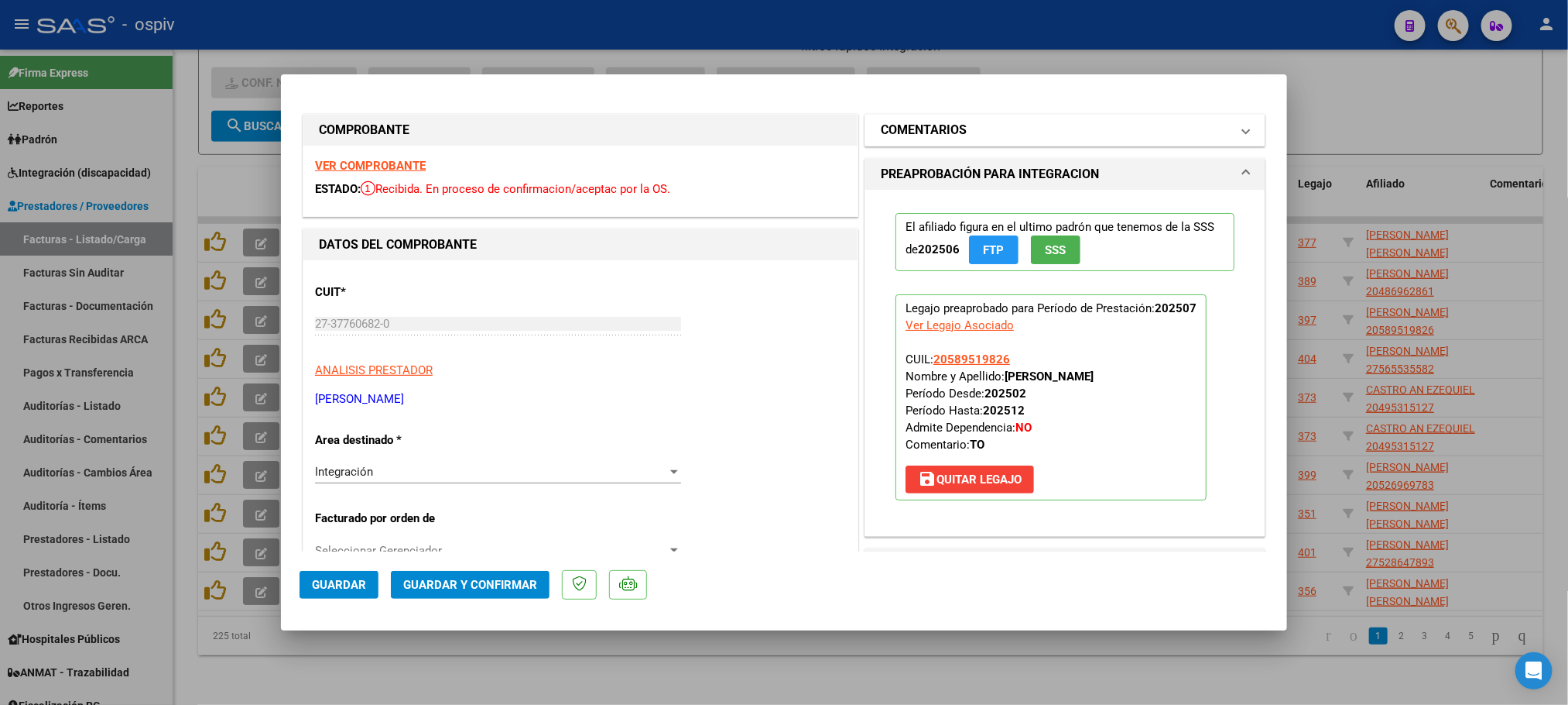
click at [916, 130] on h1 "COMENTARIOS" at bounding box center [924, 130] width 86 height 18
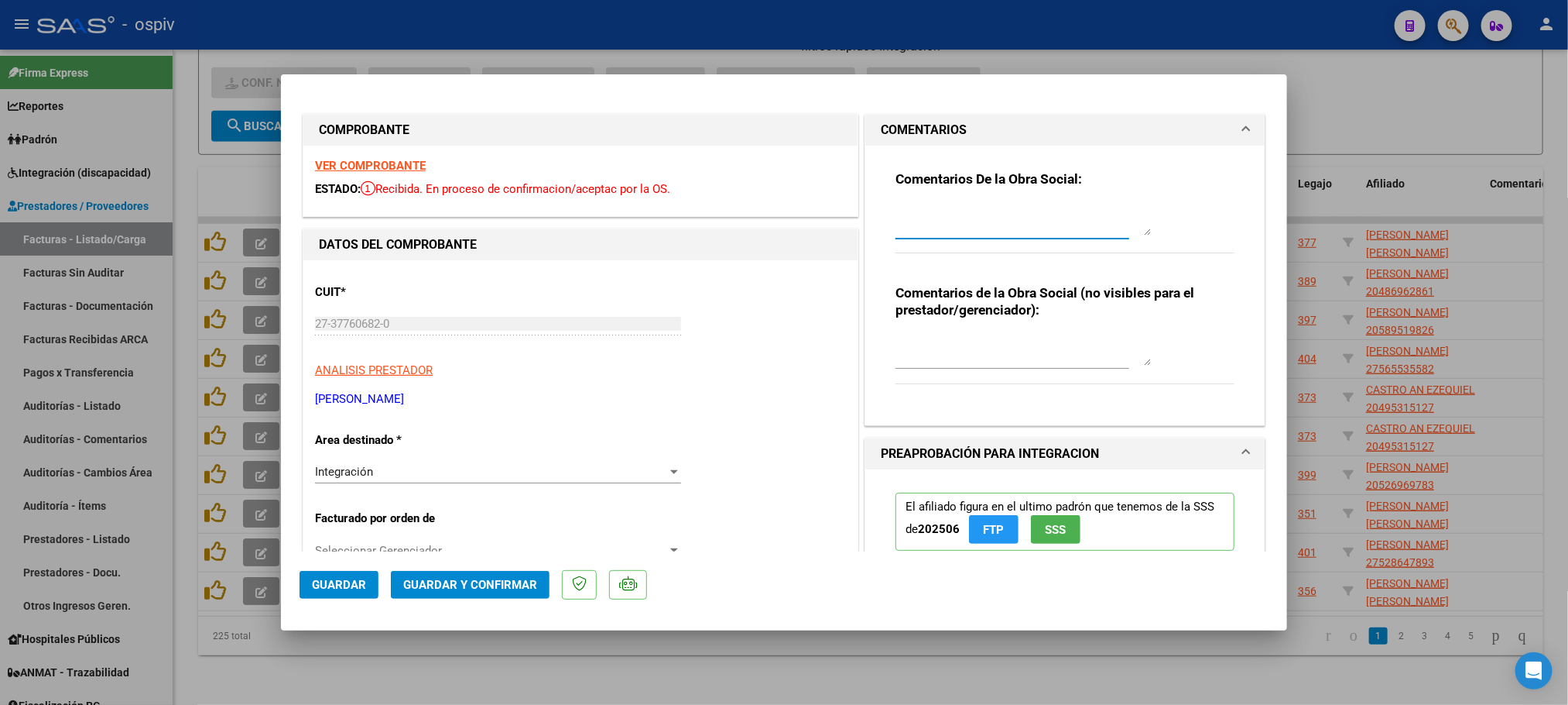
click at [904, 221] on textarea at bounding box center [1023, 219] width 256 height 31
paste textarea "FACTURA RECIBIDA EN FUERA DE TERMINO, SU LIQUIDACIÓN PASARA."
type textarea "FACTURA RECIBIDA EN FUERA DE TERMINO, SU LIQUIDACIÓN PASARA."
click at [330, 582] on span "Guardar" at bounding box center [339, 585] width 54 height 14
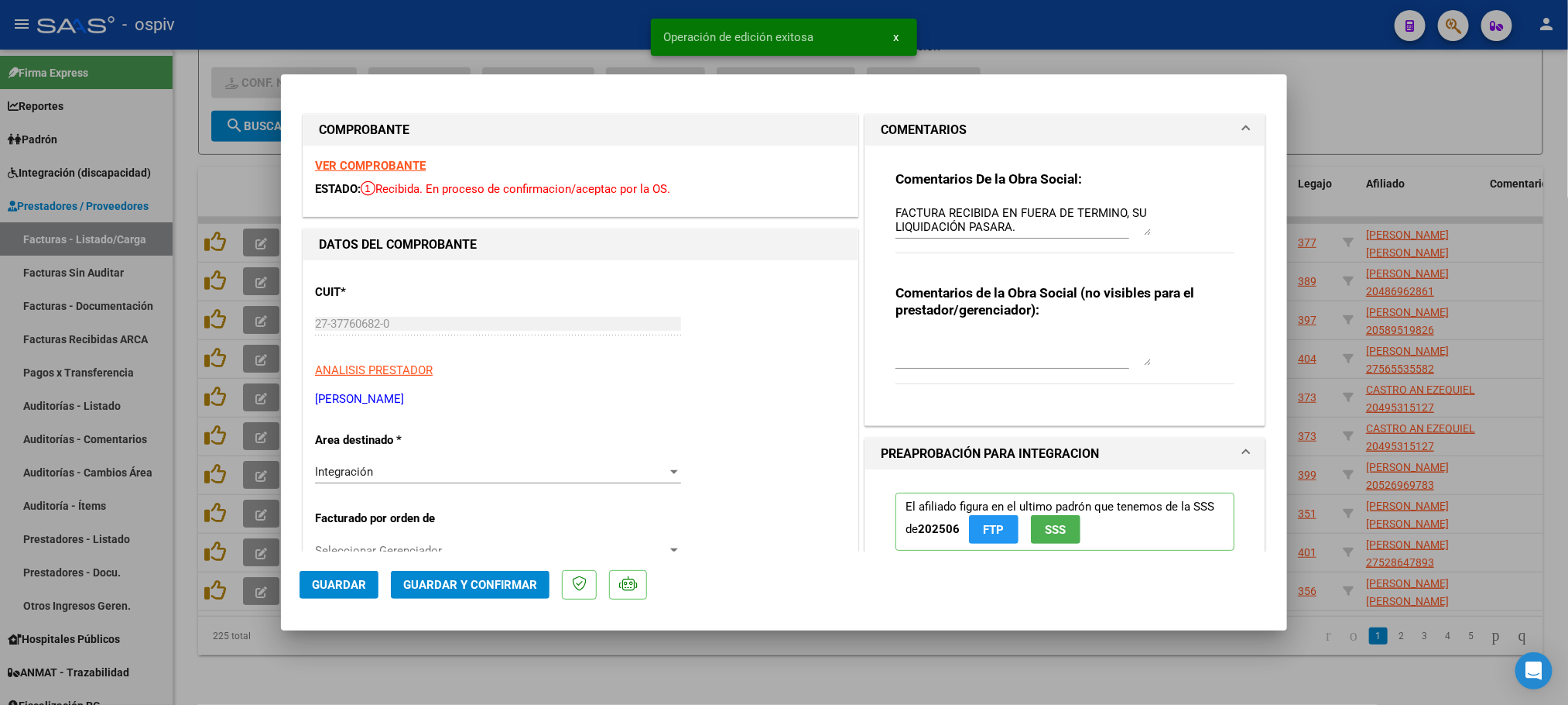
click at [355, 591] on span "Guardar" at bounding box center [339, 585] width 54 height 14
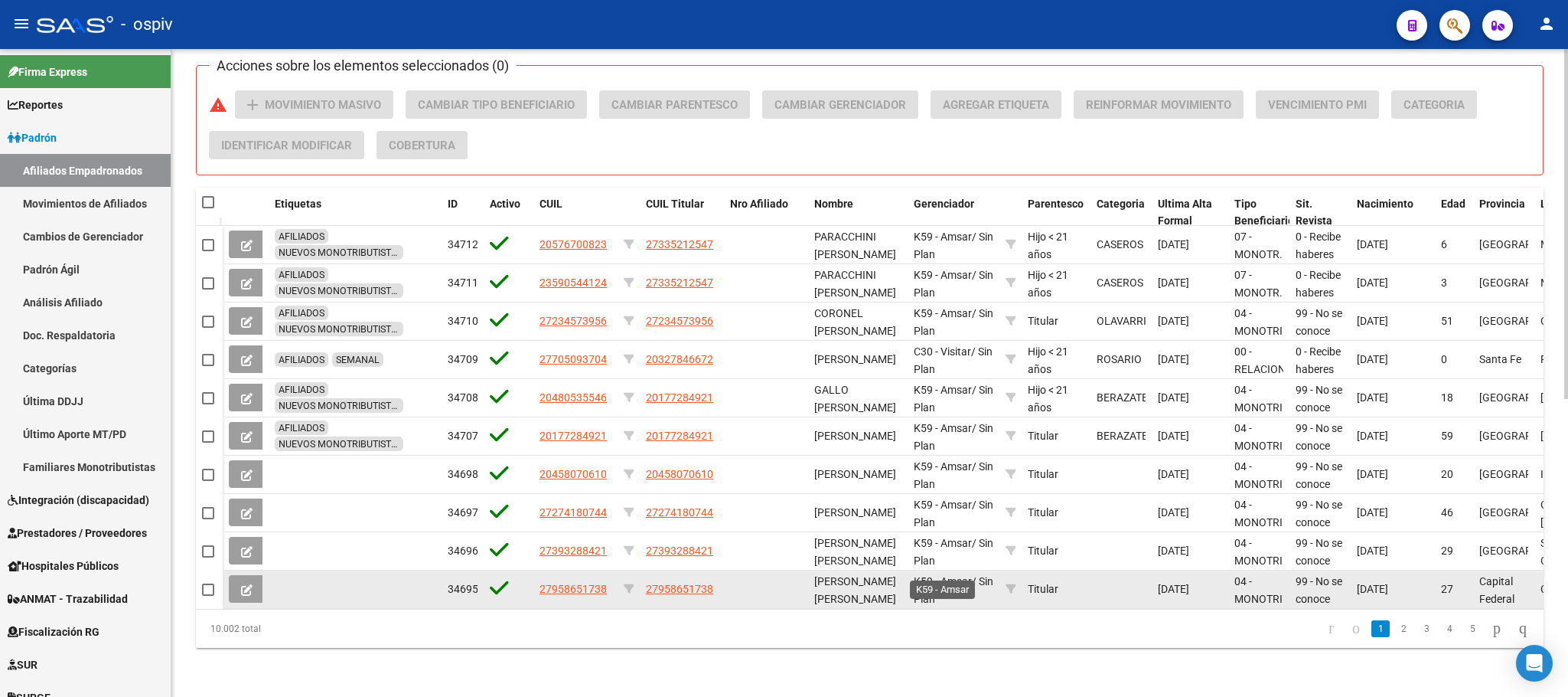
scroll to position [550, 0]
